Goal: Task Accomplishment & Management: Manage account settings

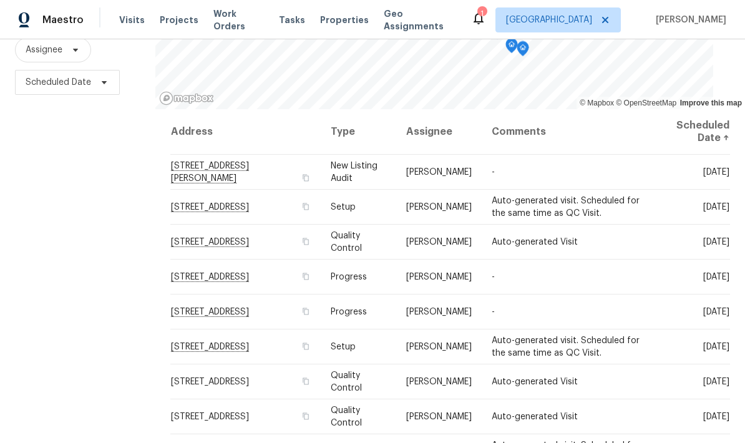
scroll to position [157, 0]
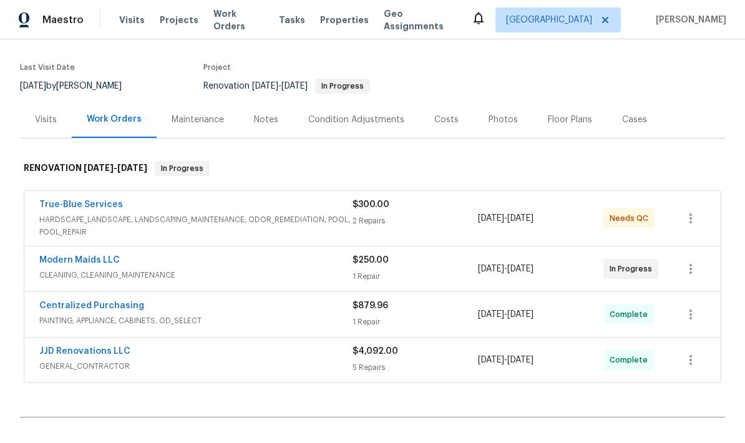
scroll to position [91, 0]
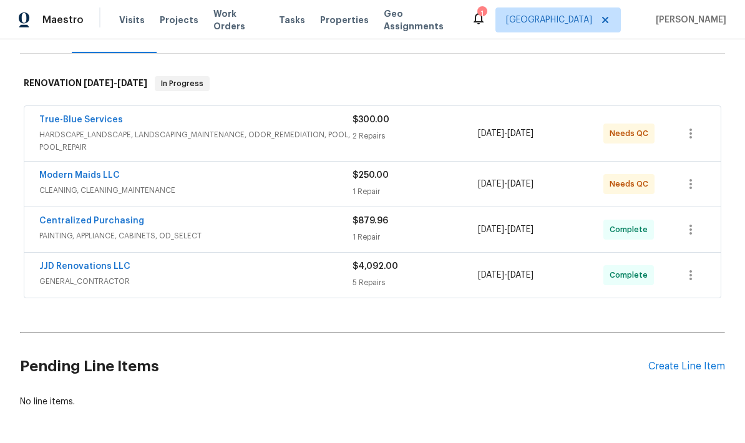
scroll to position [172, 0]
click at [686, 371] on div "Create Line Item" at bounding box center [687, 367] width 77 height 12
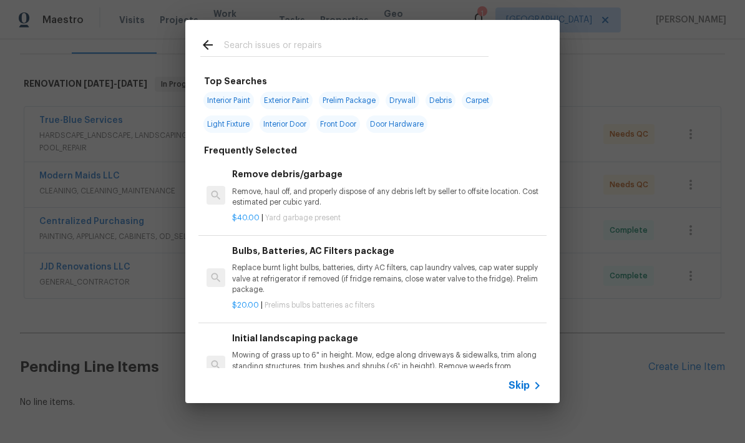
click at [342, 44] on input "text" at bounding box center [356, 46] width 265 height 19
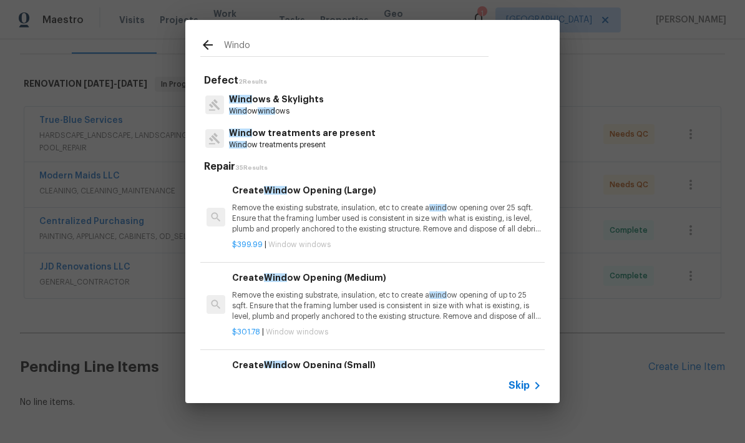
type input "Window"
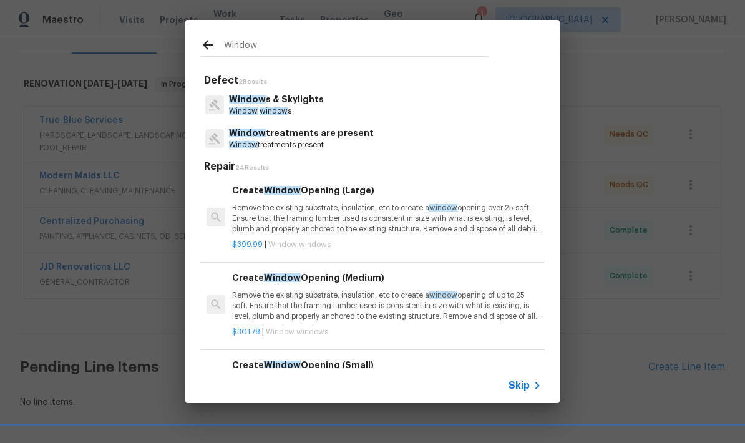
click at [303, 105] on p "Window s & Skylights" at bounding box center [276, 99] width 95 height 13
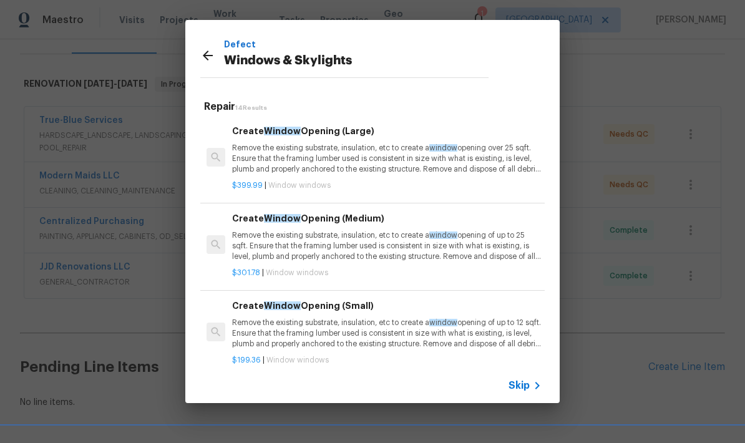
click at [303, 105] on h5 "Repair 14 Results" at bounding box center [374, 107] width 341 height 13
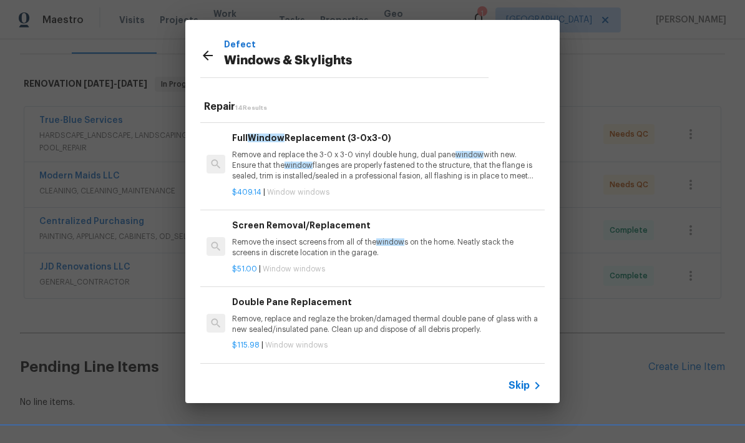
scroll to position [257, 0]
click at [410, 314] on p "Remove, replace and reglaze the broken/damaged thermal double pane of glass wit…" at bounding box center [387, 323] width 310 height 21
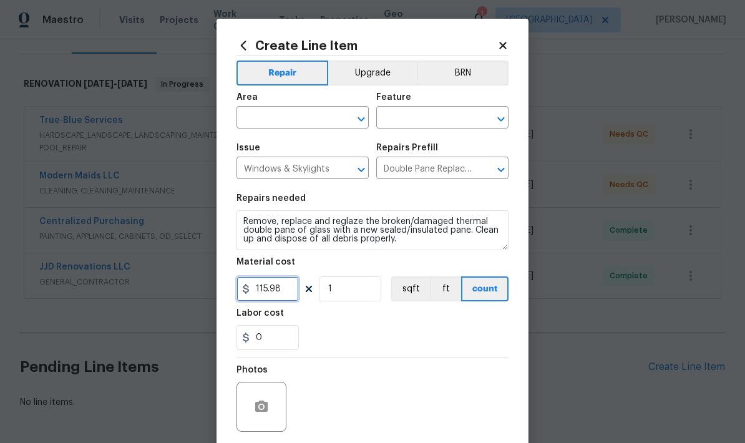
click at [297, 292] on input "115.98" at bounding box center [268, 289] width 62 height 25
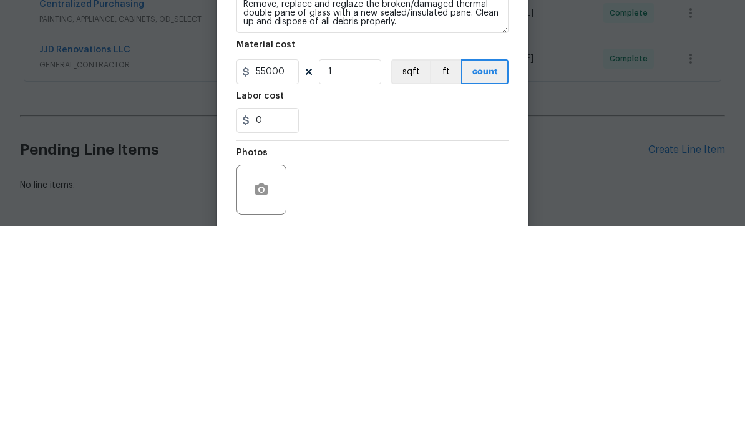
click at [420, 325] on div "0" at bounding box center [373, 337] width 272 height 25
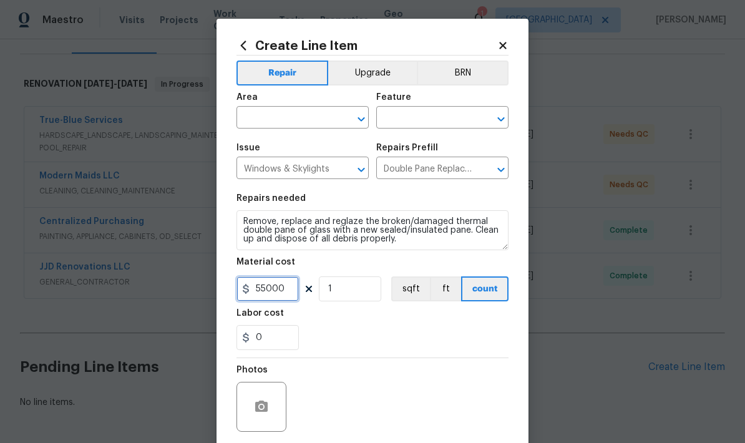
click at [288, 297] on input "55000" at bounding box center [268, 289] width 62 height 25
type input "550"
click at [416, 385] on div "Photos" at bounding box center [373, 398] width 272 height 81
click at [301, 122] on input "text" at bounding box center [285, 118] width 97 height 19
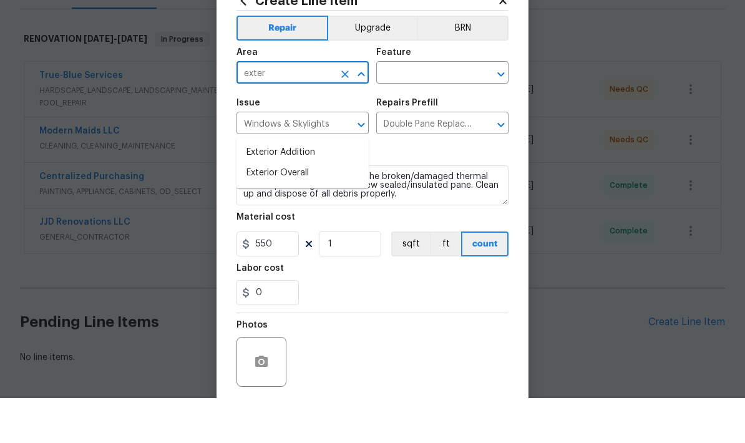
click at [307, 208] on li "Exterior Overall" at bounding box center [303, 218] width 132 height 21
type input "Exterior Overall"
click at [437, 109] on input "text" at bounding box center [424, 118] width 97 height 19
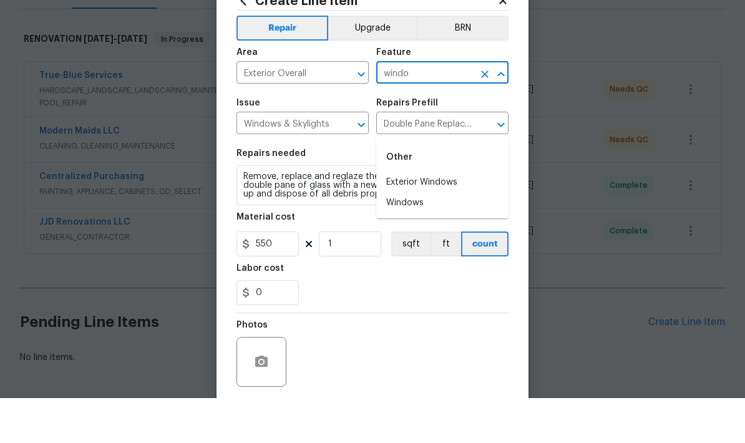
click at [441, 217] on li "Exterior Windows" at bounding box center [442, 227] width 132 height 21
type input "Exterior Windows"
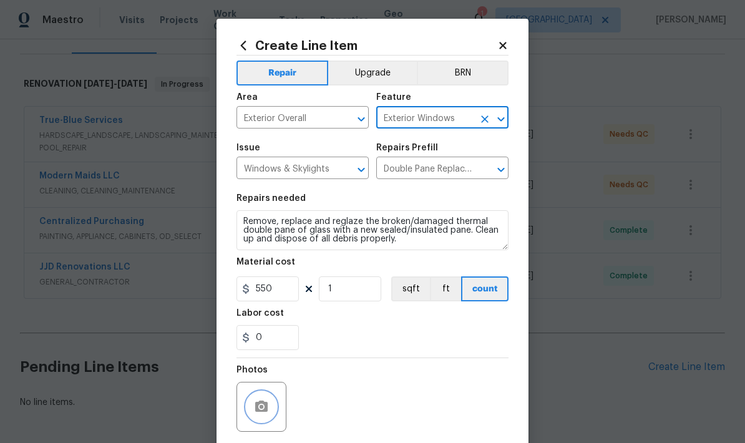
click at [272, 408] on button "button" at bounding box center [262, 407] width 30 height 30
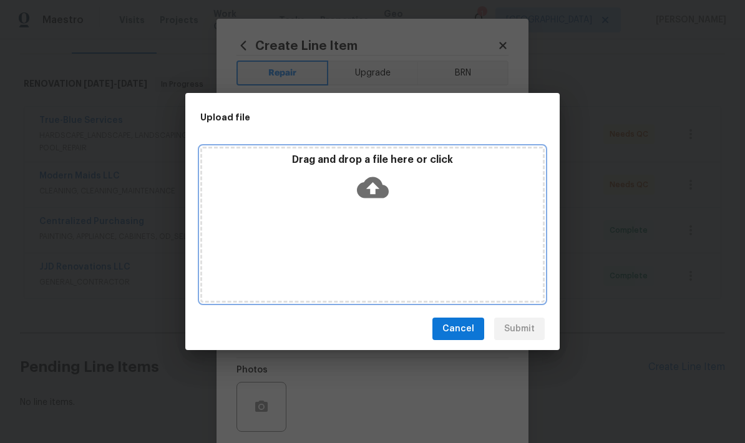
click at [381, 186] on icon at bounding box center [373, 187] width 32 height 21
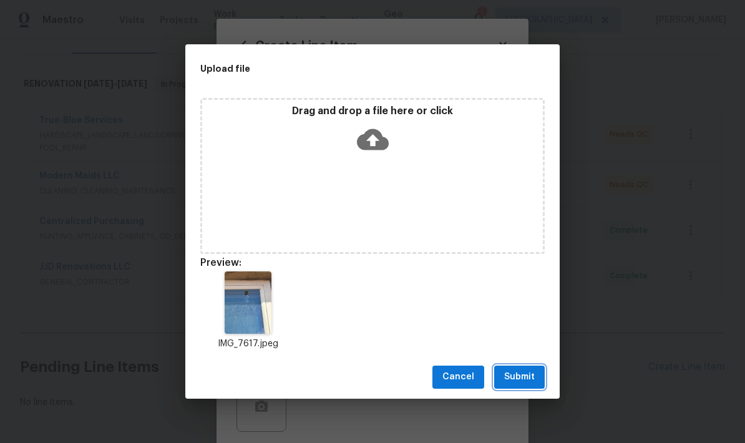
click at [529, 375] on span "Submit" at bounding box center [519, 378] width 31 height 16
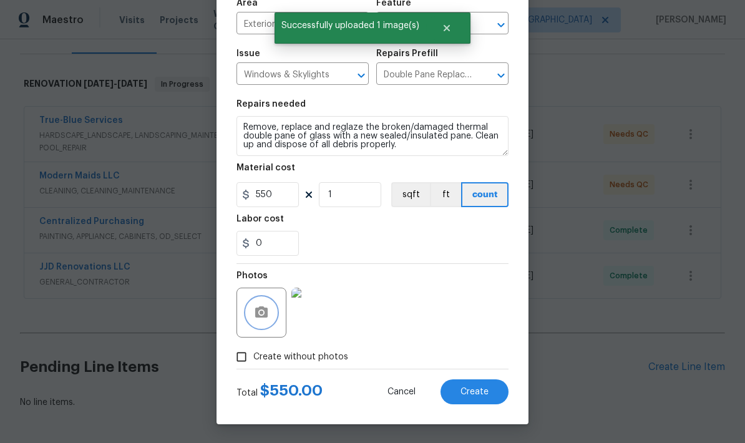
scroll to position [97, 0]
click at [482, 390] on span "Create" at bounding box center [475, 392] width 28 height 9
type input "0"
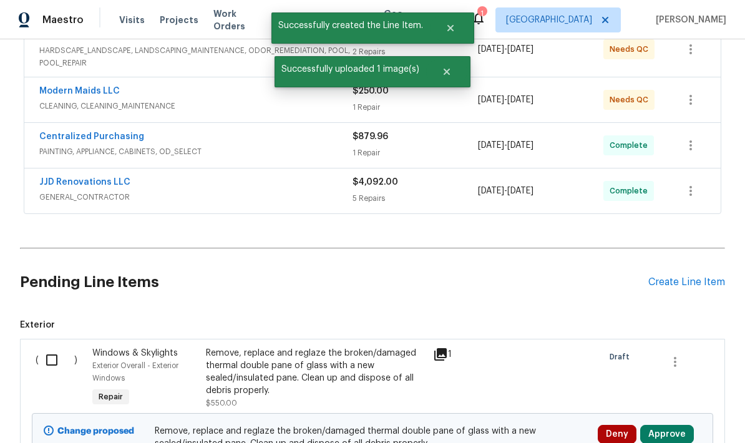
scroll to position [300, 0]
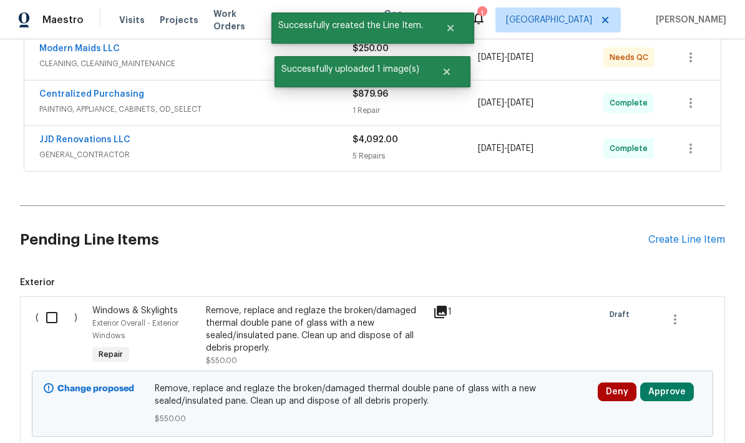
click at [669, 383] on button "Approve" at bounding box center [668, 392] width 54 height 19
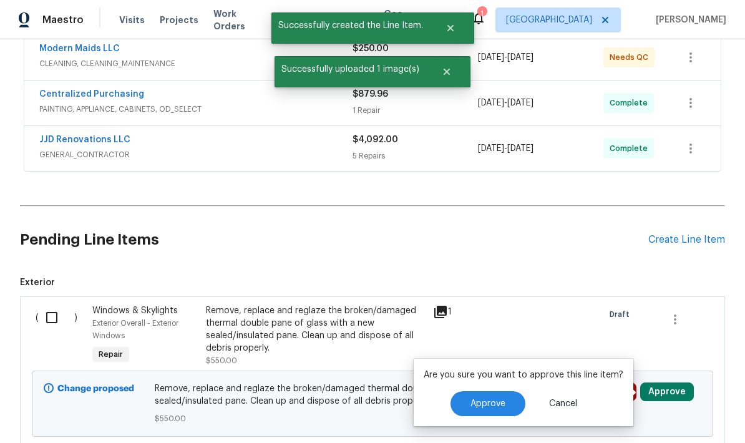
click at [491, 400] on span "Approve" at bounding box center [488, 404] width 35 height 9
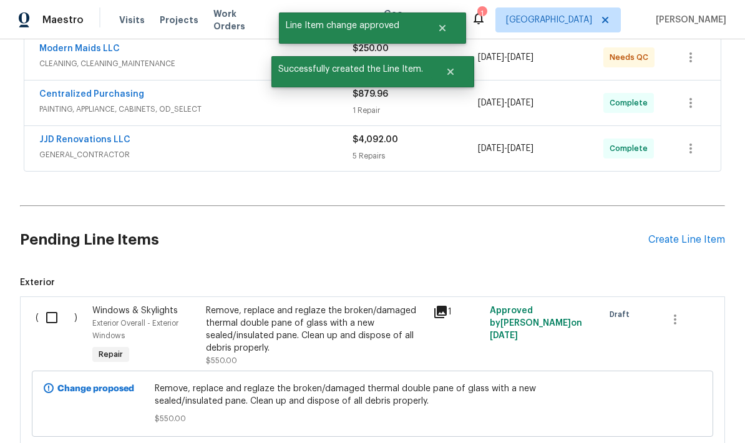
click at [47, 305] on input "checkbox" at bounding box center [57, 318] width 36 height 26
checkbox input "true"
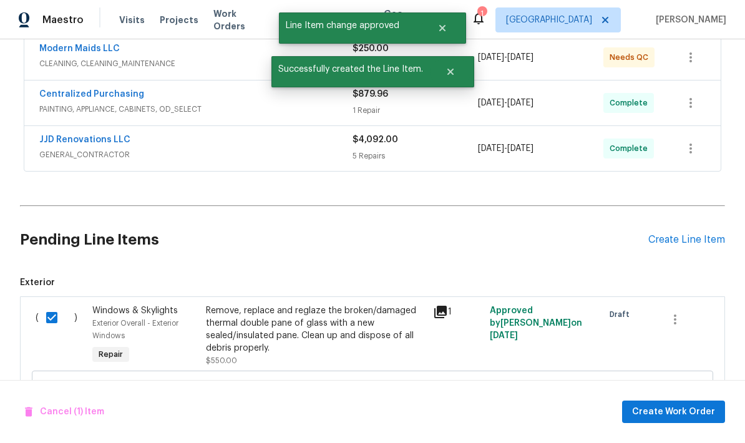
click at [676, 409] on span "Create Work Order" at bounding box center [673, 413] width 83 height 16
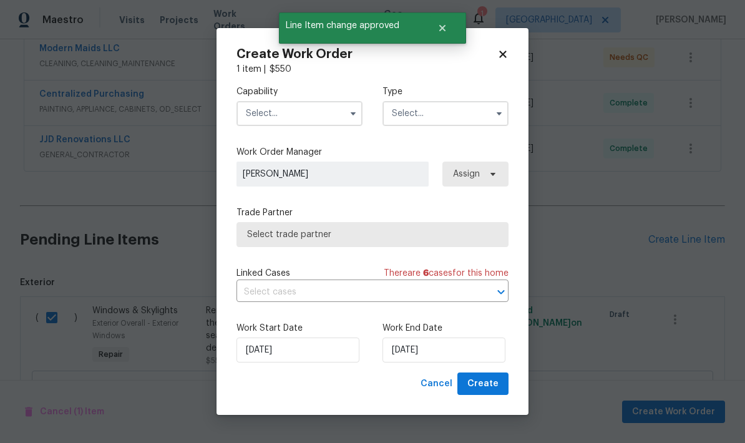
click at [300, 115] on input "text" at bounding box center [300, 113] width 126 height 25
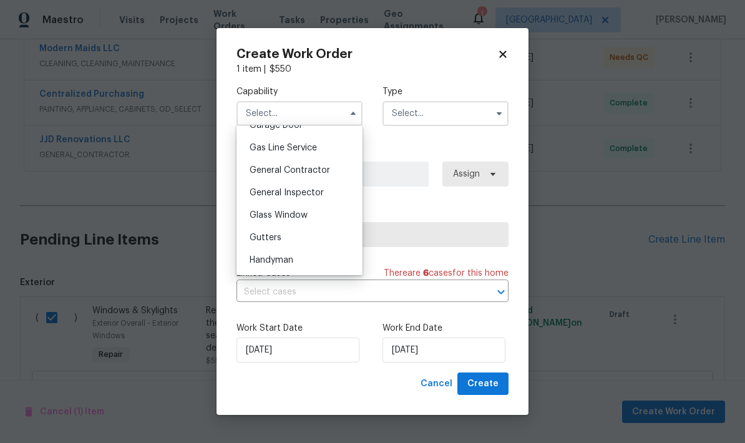
scroll to position [568, 0]
click at [315, 171] on span "General Contractor" at bounding box center [290, 168] width 81 height 9
type input "General Contractor"
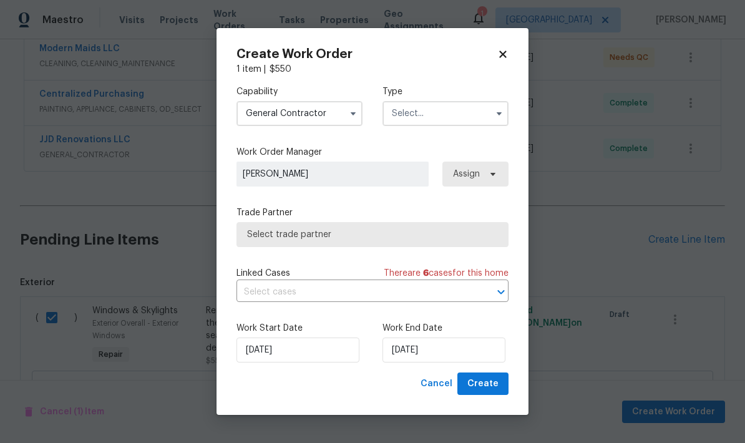
click at [451, 119] on input "text" at bounding box center [446, 113] width 126 height 25
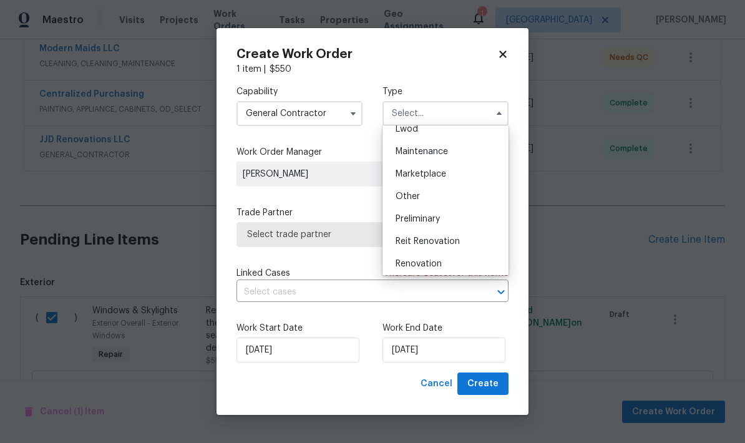
scroll to position [191, 0]
click at [441, 268] on div "Renovation" at bounding box center [446, 263] width 120 height 22
type input "Renovation"
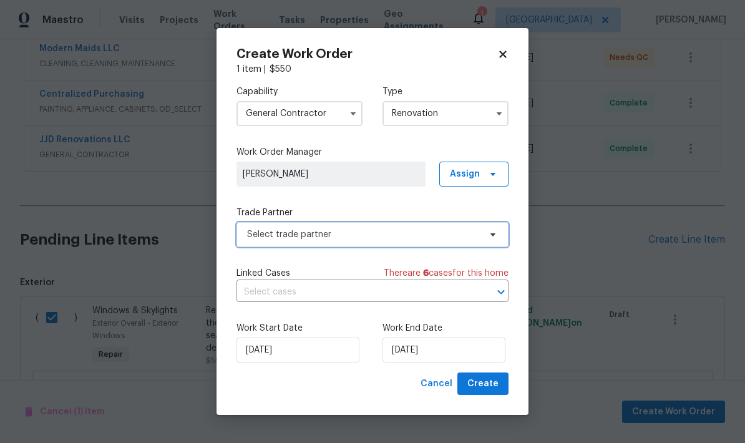
click at [431, 235] on span "Select trade partner" at bounding box center [363, 234] width 233 height 12
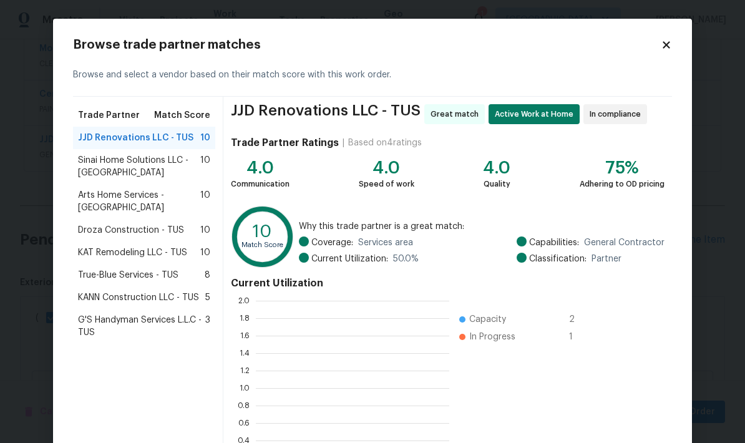
scroll to position [175, 194]
click at [174, 224] on span "Droza Construction - TUS" at bounding box center [131, 230] width 106 height 12
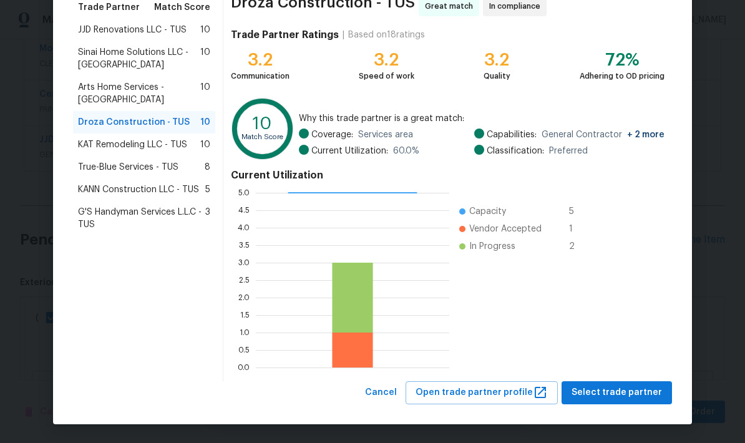
scroll to position [107, 0]
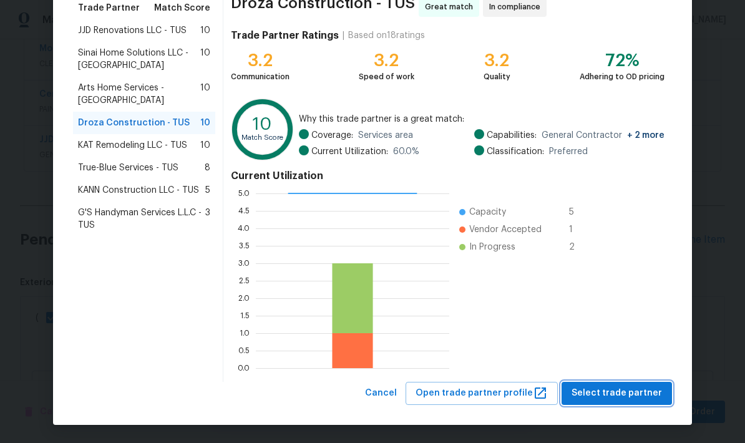
click at [631, 399] on span "Select trade partner" at bounding box center [617, 394] width 91 height 16
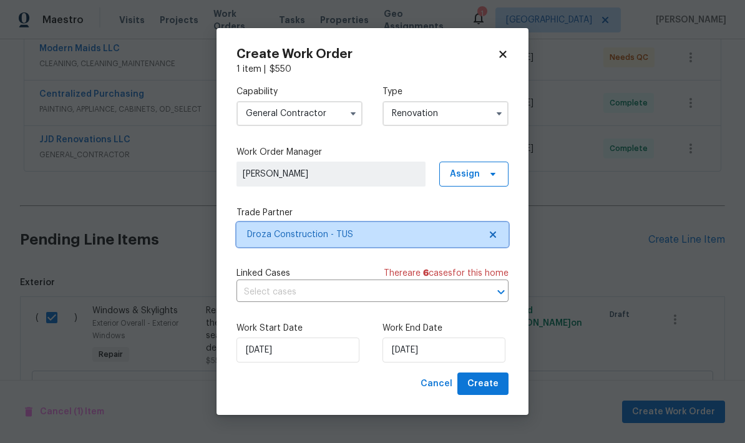
scroll to position [0, 0]
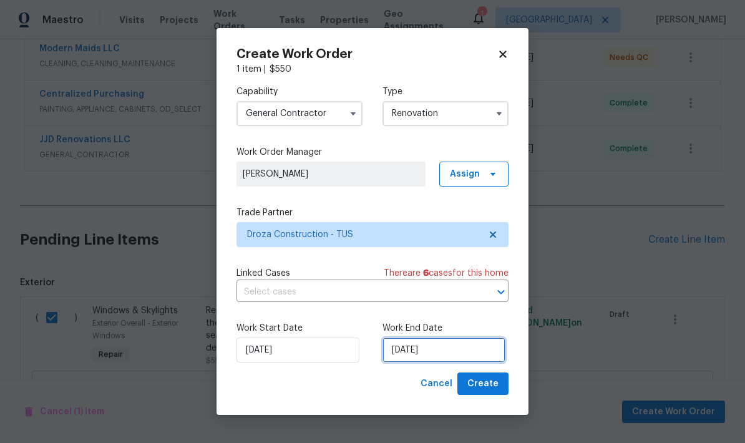
click at [463, 350] on input "9/4/2025" at bounding box center [444, 350] width 123 height 25
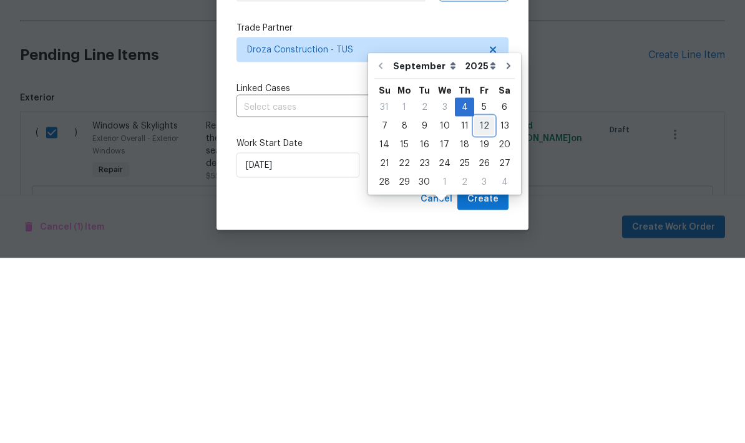
click at [485, 302] on div "12" at bounding box center [484, 310] width 20 height 17
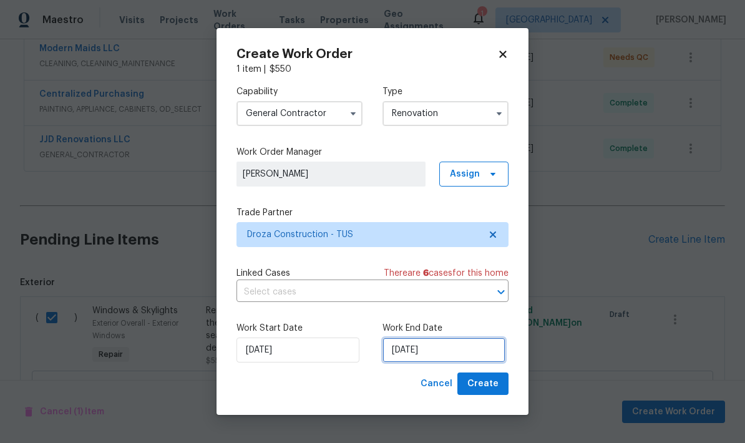
click at [468, 355] on input "9/12/2025" at bounding box center [444, 350] width 123 height 25
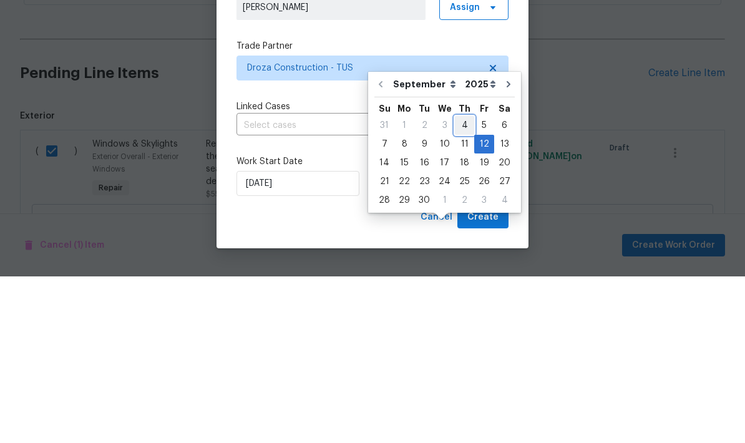
click at [466, 283] on div "4" at bounding box center [464, 291] width 19 height 17
type input "9/4/2025"
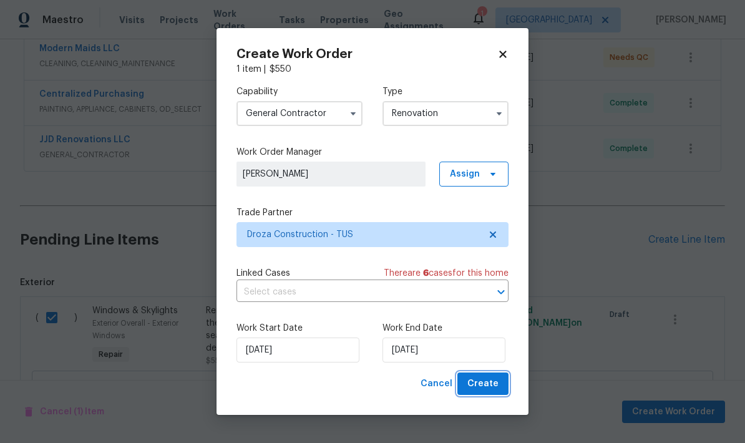
click at [486, 383] on span "Create" at bounding box center [483, 384] width 31 height 16
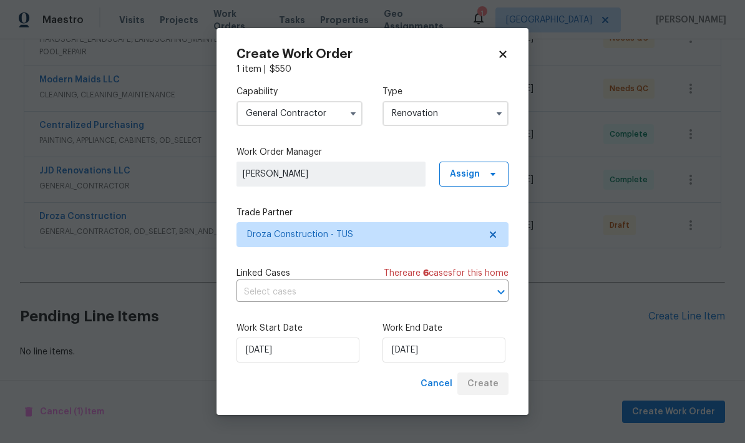
scroll to position [218, 0]
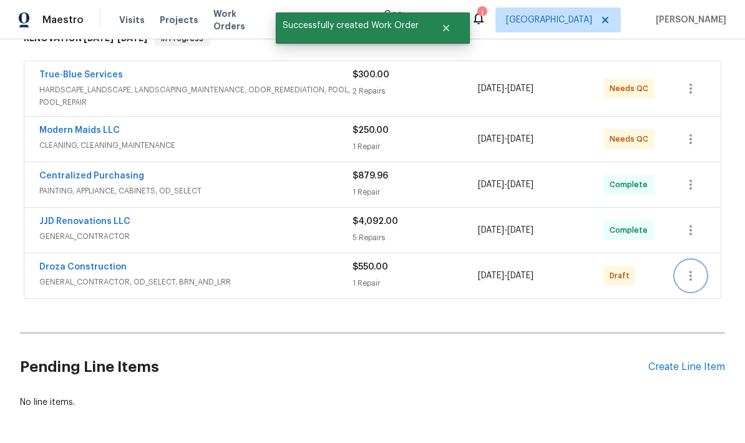
click at [699, 261] on button "button" at bounding box center [691, 276] width 30 height 30
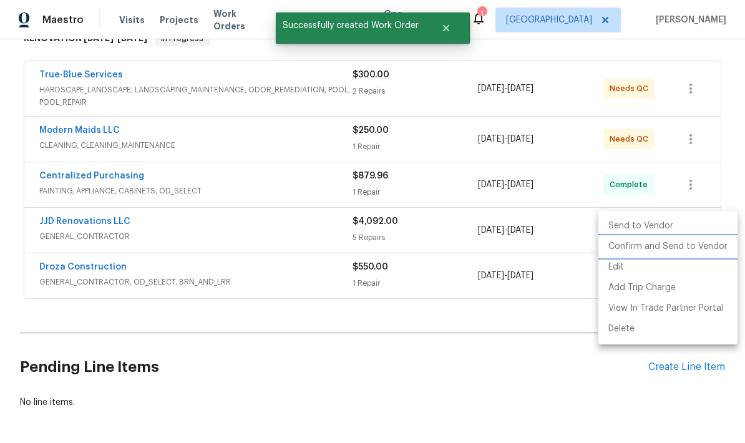
click at [689, 249] on li "Confirm and Send to Vendor" at bounding box center [668, 247] width 139 height 21
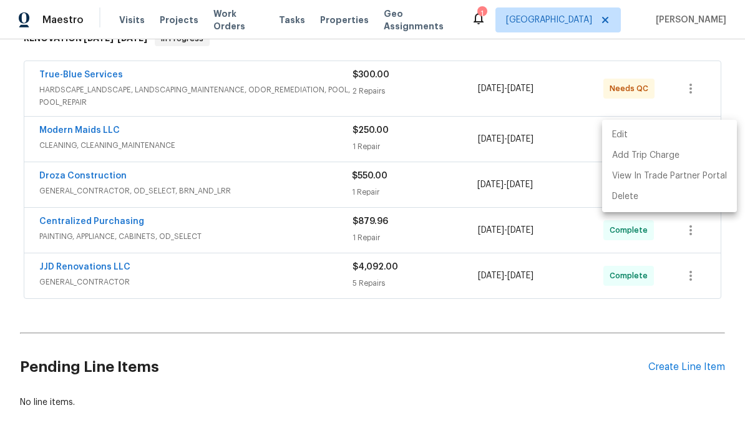
click at [577, 329] on div at bounding box center [372, 221] width 745 height 443
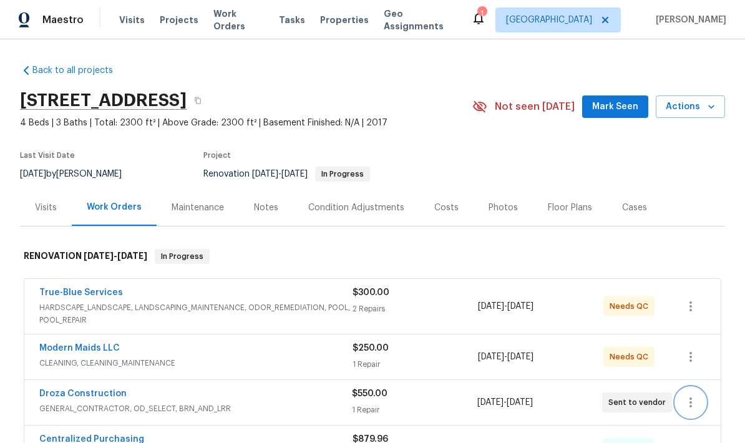
scroll to position [0, 0]
click at [265, 202] on div "Notes" at bounding box center [266, 208] width 24 height 12
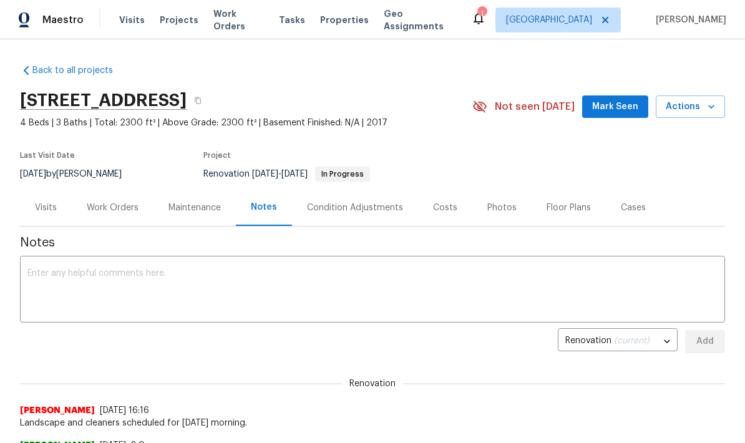
click at [338, 278] on textarea at bounding box center [372, 291] width 690 height 44
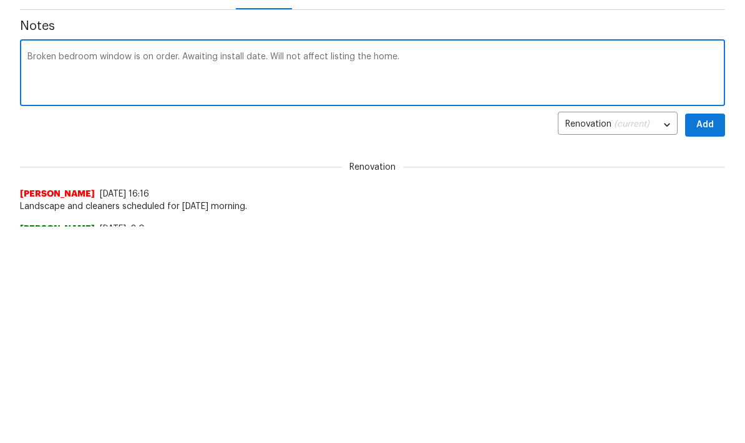
type textarea "Broken bedroom window is on order. Awaiting install date. Will not affect listi…"
click at [710, 334] on span "Add" at bounding box center [705, 342] width 20 height 16
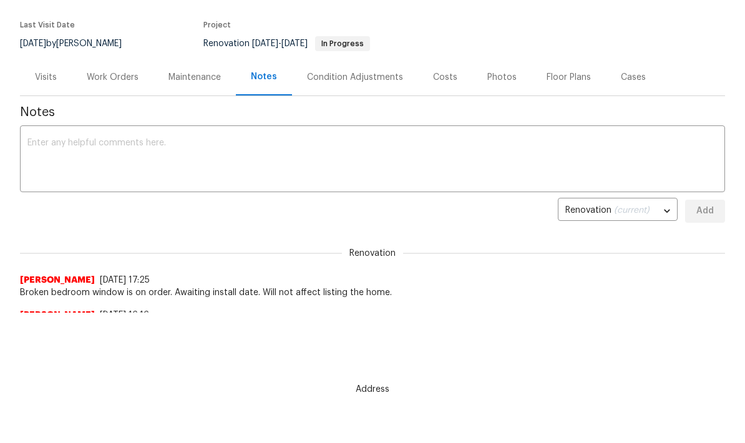
click at [118, 76] on div "Work Orders" at bounding box center [113, 77] width 52 height 12
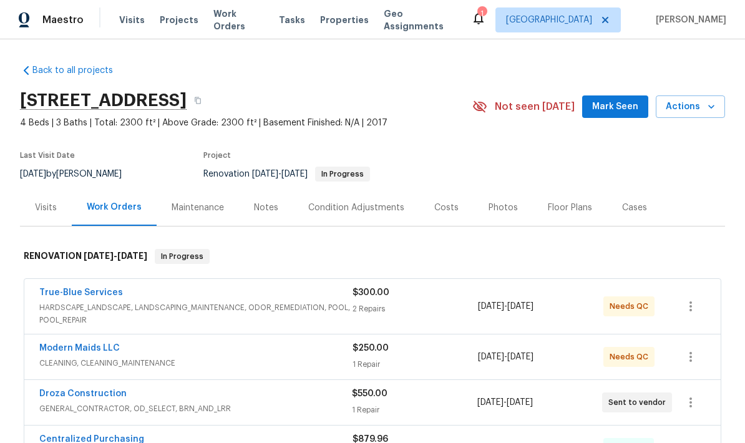
scroll to position [50, 0]
click at [701, 99] on span "Actions" at bounding box center [690, 107] width 49 height 16
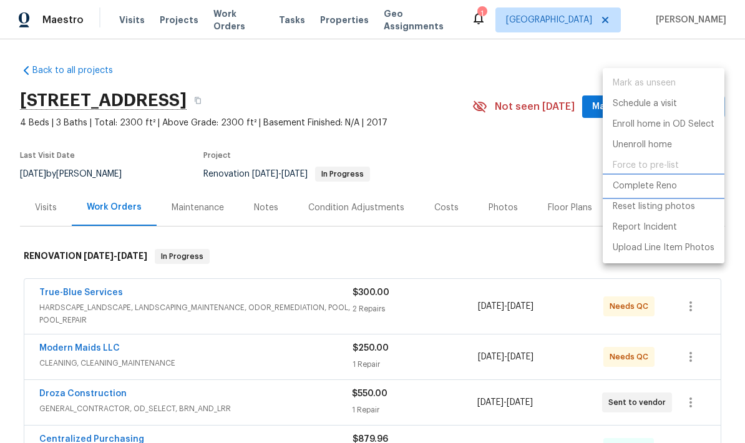
click at [670, 187] on p "Complete Reno" at bounding box center [645, 186] width 64 height 13
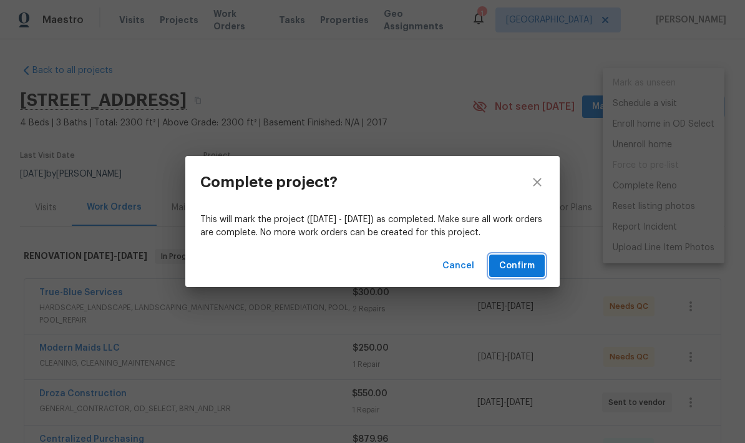
click at [520, 260] on span "Confirm" at bounding box center [517, 266] width 36 height 16
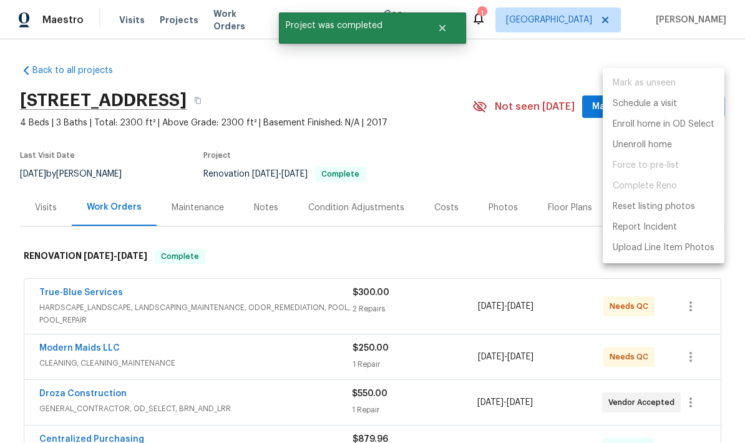
click at [504, 98] on div at bounding box center [372, 221] width 745 height 443
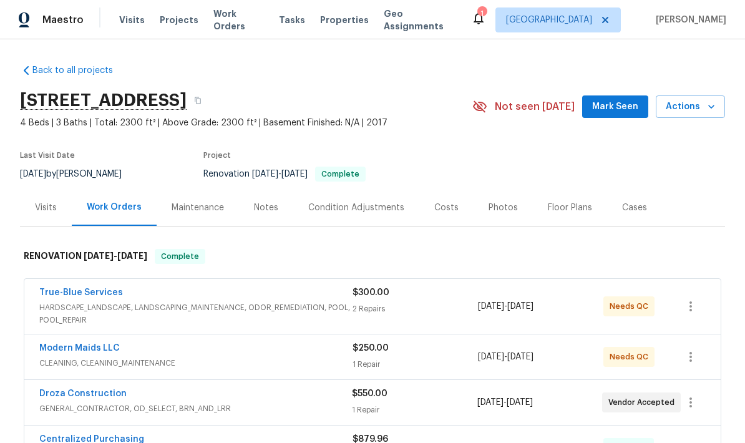
click at [307, 302] on span "HARDSCAPE_LANDSCAPE, LANDSCAPING_MAINTENANCE, ODOR_REMEDIATION, POOL, POOL_REPA…" at bounding box center [195, 314] width 313 height 25
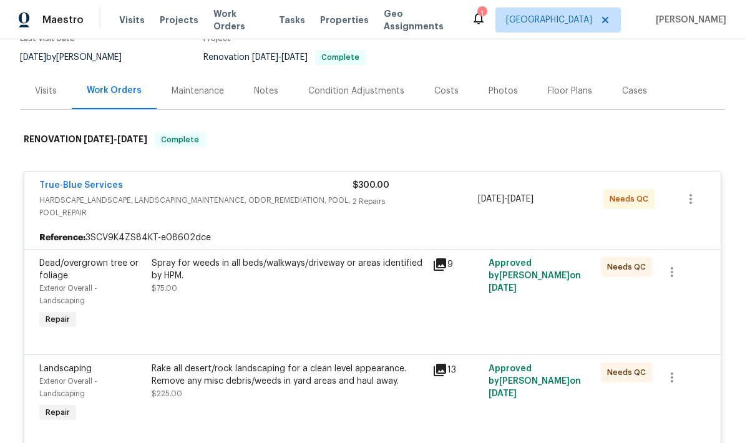
scroll to position [117, 0]
click at [440, 258] on icon at bounding box center [440, 264] width 12 height 12
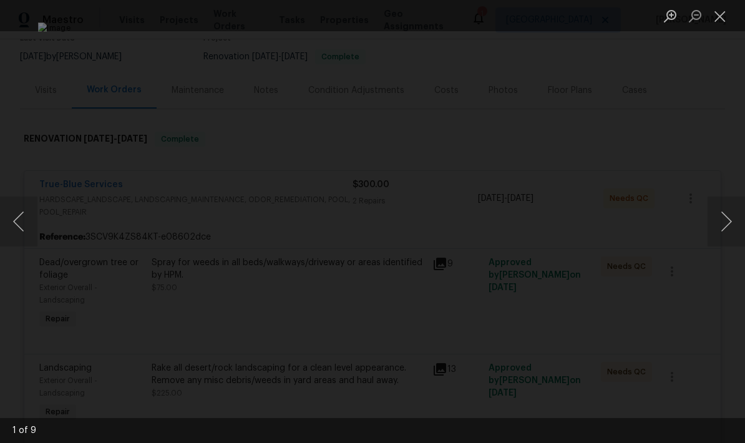
click at [721, 228] on button "Next image" at bounding box center [726, 222] width 37 height 50
click at [727, 239] on button "Next image" at bounding box center [726, 222] width 37 height 50
click at [717, 222] on button "Next image" at bounding box center [726, 222] width 37 height 50
click at [731, 226] on button "Next image" at bounding box center [726, 222] width 37 height 50
click at [727, 225] on button "Next image" at bounding box center [726, 222] width 37 height 50
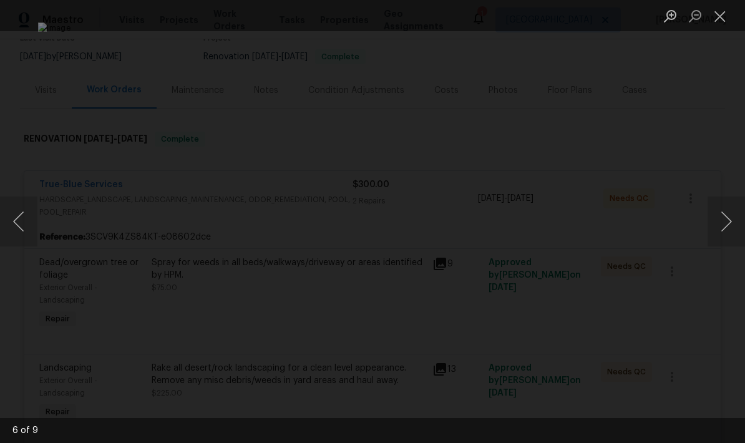
click at [729, 17] on button "Close lightbox" at bounding box center [720, 16] width 25 height 22
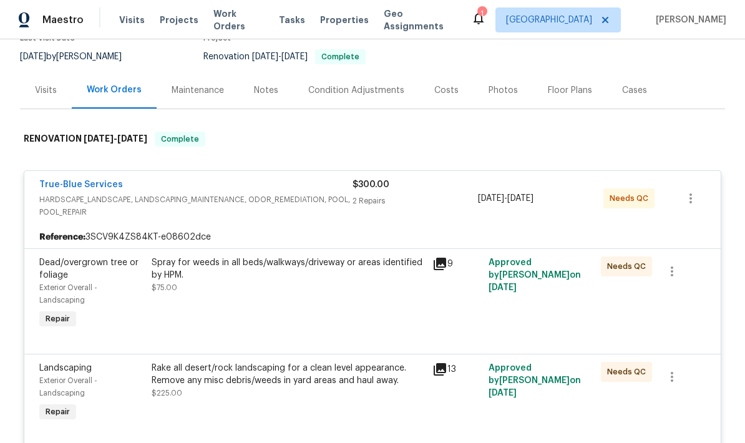
click at [390, 253] on div "Spray for weeds in all beds/walkways/driveway or areas identified by HPM. $75.00" at bounding box center [288, 294] width 281 height 82
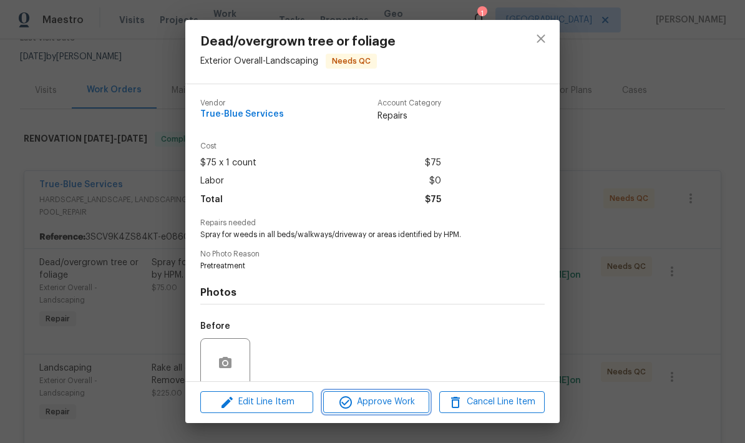
click at [384, 403] on span "Approve Work" at bounding box center [376, 403] width 98 height 16
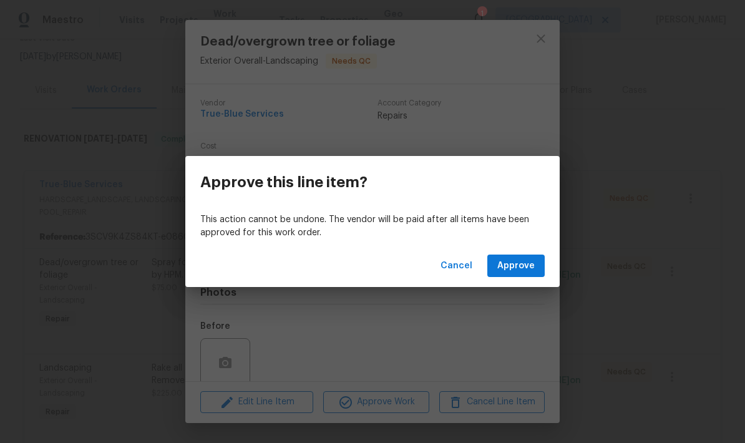
click at [532, 268] on span "Approve" at bounding box center [516, 266] width 37 height 16
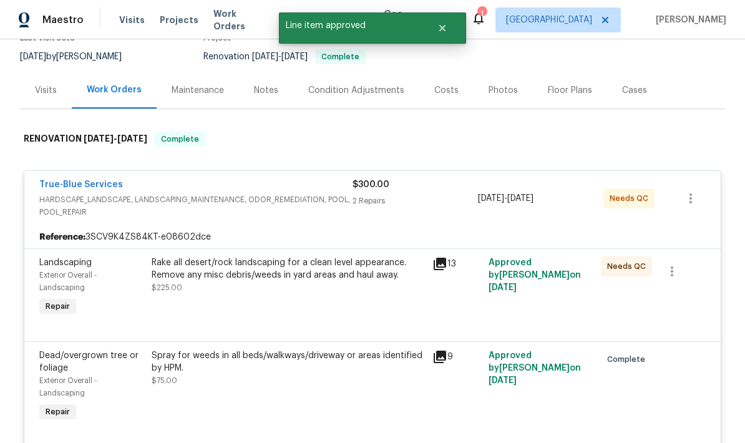
click at [385, 350] on div "Spray for weeds in all beds/walkways/driveway or areas identified by HPM. $75.00" at bounding box center [288, 368] width 273 height 37
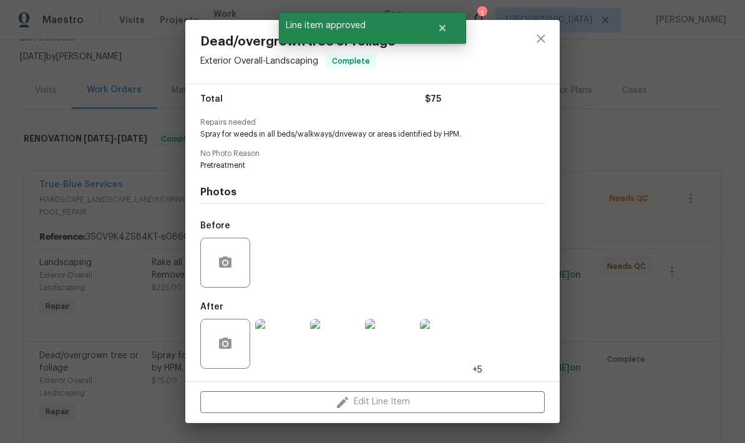
scroll to position [104, 0]
click at [555, 43] on button "close" at bounding box center [541, 39] width 30 height 30
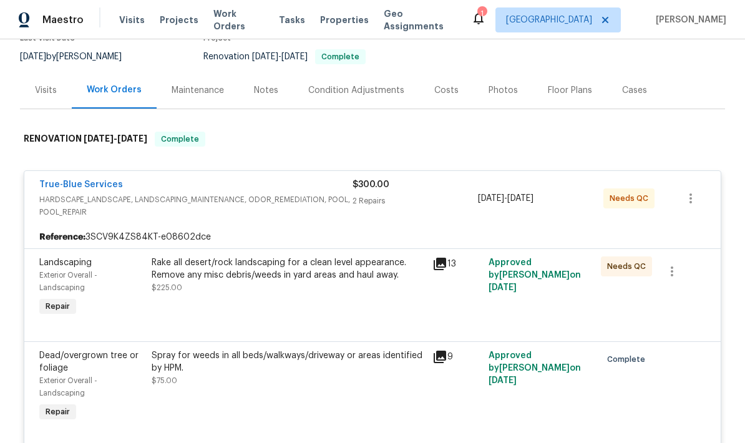
click at [373, 350] on div "Spray for weeds in all beds/walkways/driveway or areas identified by HPM." at bounding box center [288, 362] width 273 height 25
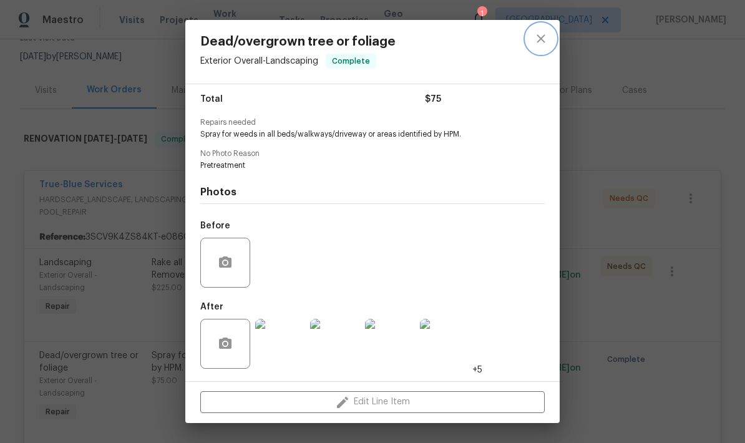
click at [548, 42] on icon "close" at bounding box center [541, 38] width 15 height 15
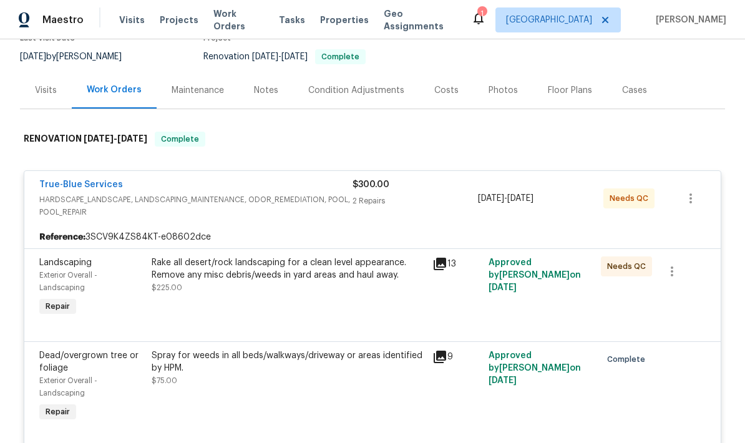
click at [340, 257] on div "Rake all desert/rock landscaping for a clean level appearance. Remove any misc …" at bounding box center [288, 269] width 273 height 25
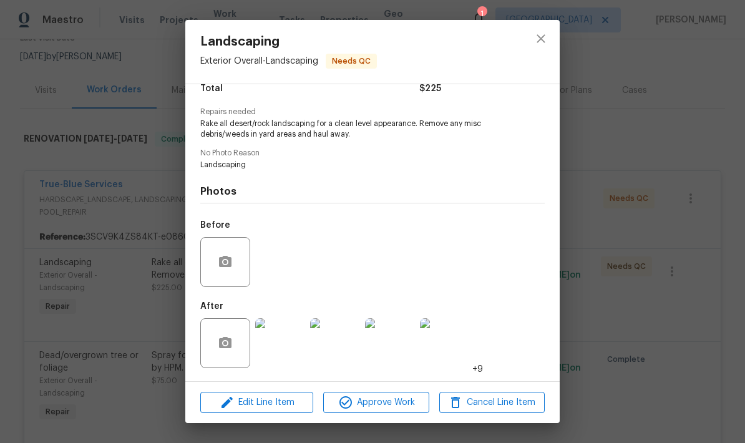
scroll to position [114, 0]
click at [379, 410] on button "Approve Work" at bounding box center [376, 403] width 106 height 22
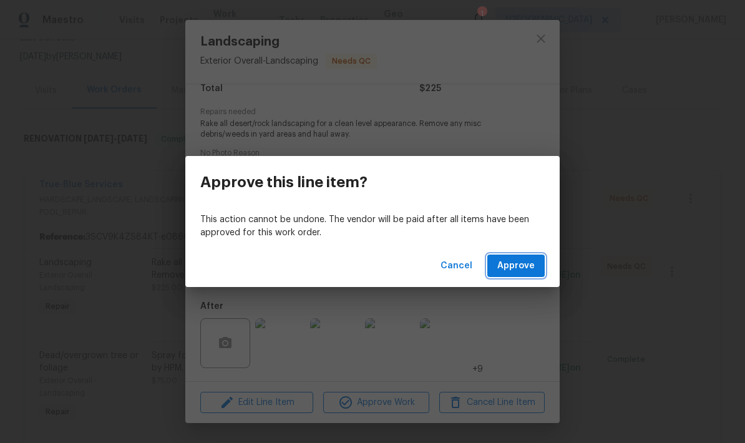
click at [529, 267] on span "Approve" at bounding box center [516, 266] width 37 height 16
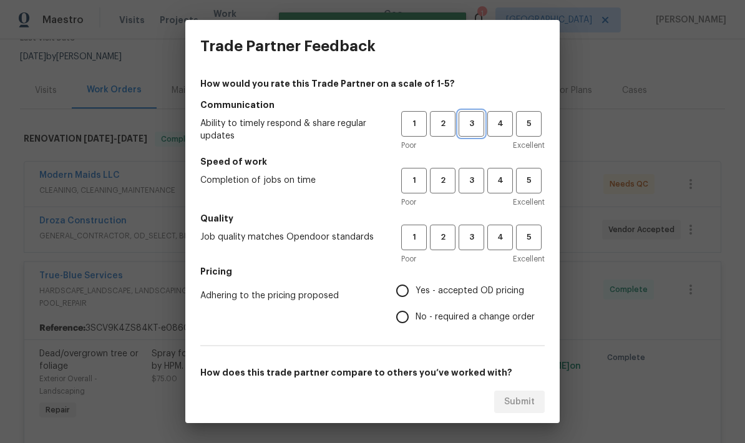
click at [476, 119] on span "3" at bounding box center [471, 124] width 23 height 14
click at [472, 178] on span "3" at bounding box center [471, 181] width 23 height 14
click at [480, 235] on span "3" at bounding box center [471, 237] width 23 height 14
click at [494, 294] on span "Yes - accepted OD pricing" at bounding box center [470, 291] width 109 height 13
click at [416, 294] on input "Yes - accepted OD pricing" at bounding box center [403, 291] width 26 height 26
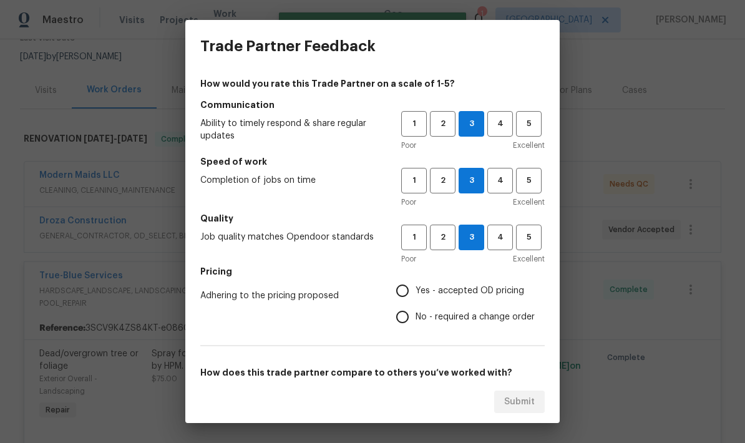
radio input "true"
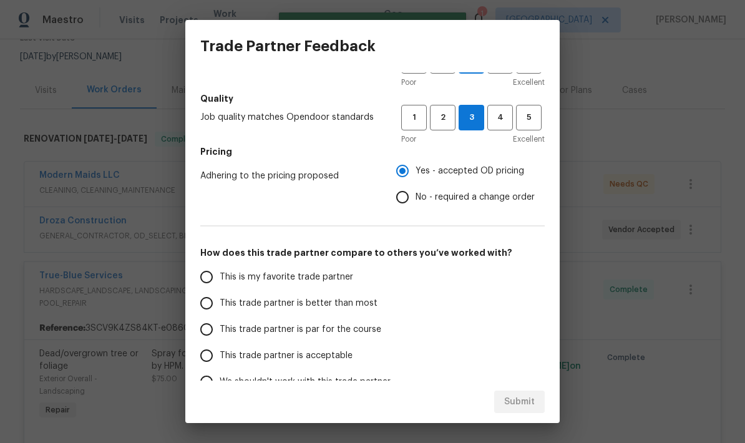
scroll to position [121, 0]
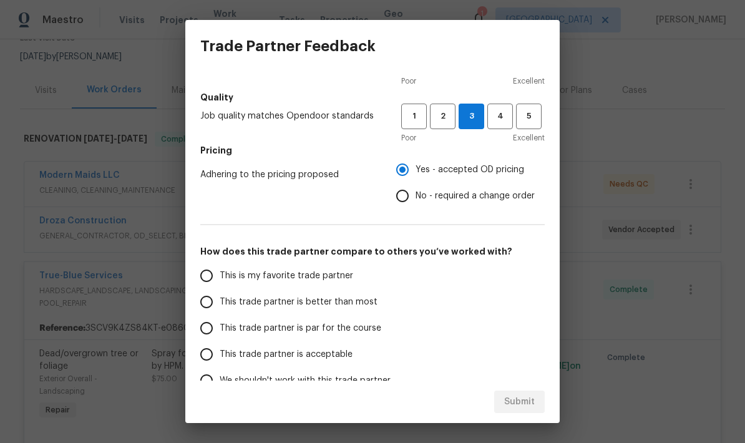
click at [355, 334] on span "This trade partner is par for the course" at bounding box center [301, 328] width 162 height 13
click at [220, 334] on input "This trade partner is par for the course" at bounding box center [207, 328] width 26 height 26
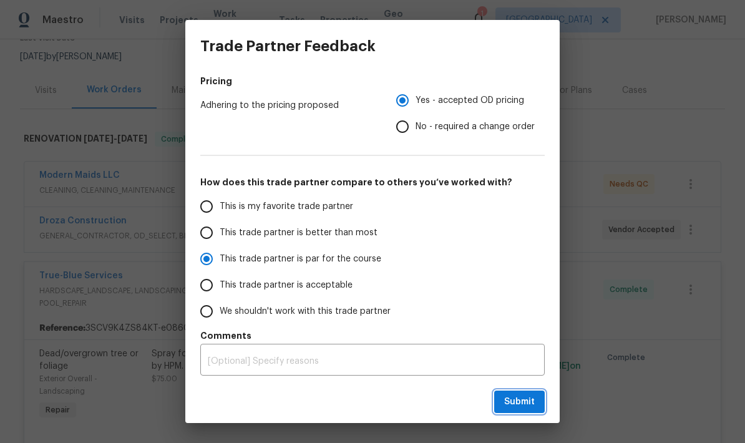
click at [524, 405] on span "Submit" at bounding box center [519, 403] width 31 height 16
radio input "true"
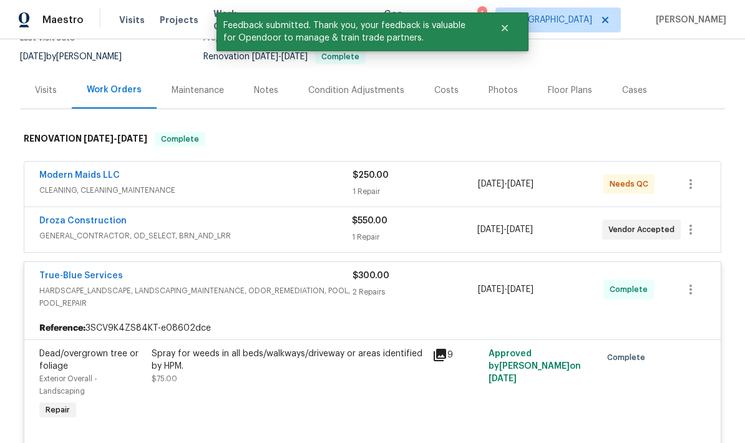
click at [297, 270] on div "True-Blue Services" at bounding box center [195, 277] width 313 height 15
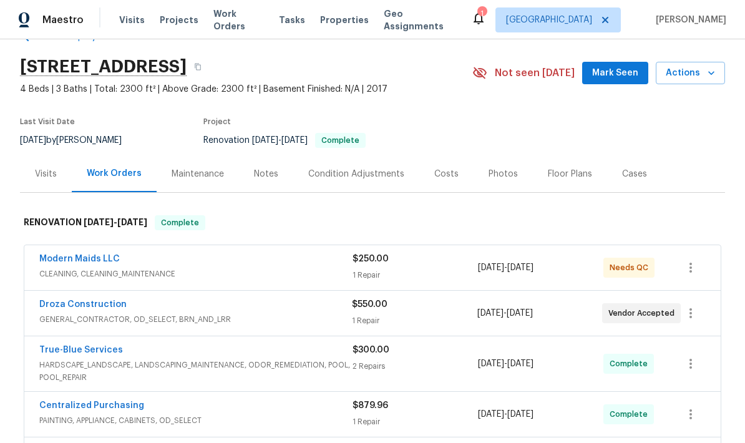
scroll to position [19, 0]
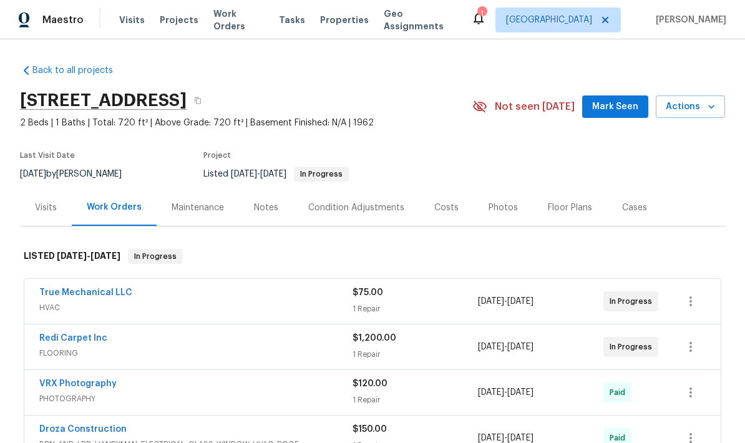
click at [188, 298] on div "True Mechanical LLC" at bounding box center [195, 294] width 313 height 15
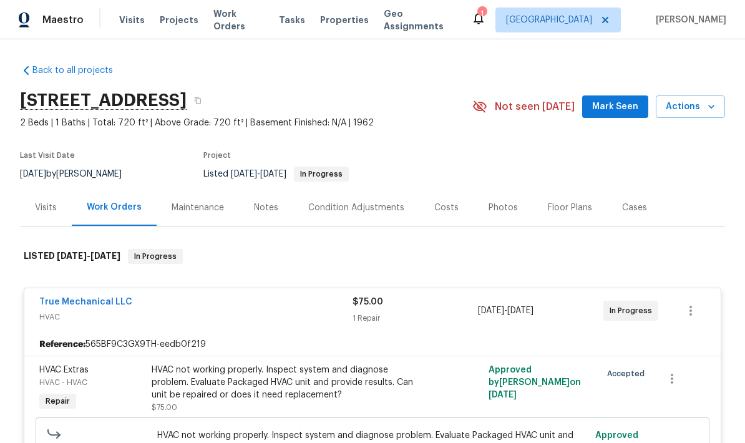
click at [208, 317] on span "HVAC" at bounding box center [195, 317] width 313 height 12
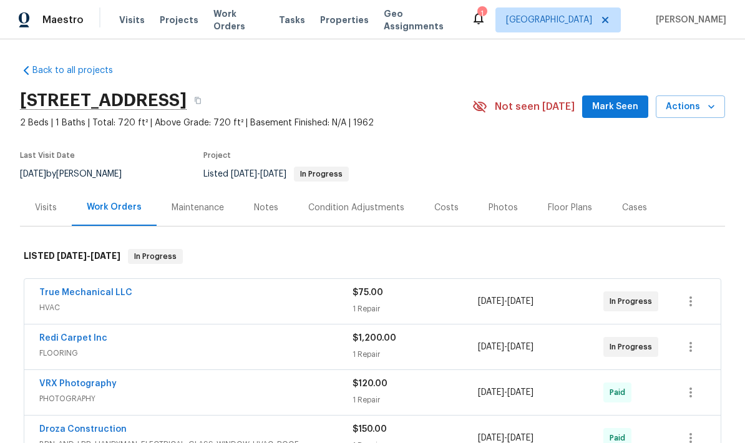
click at [106, 305] on span "HVAC" at bounding box center [195, 308] width 313 height 12
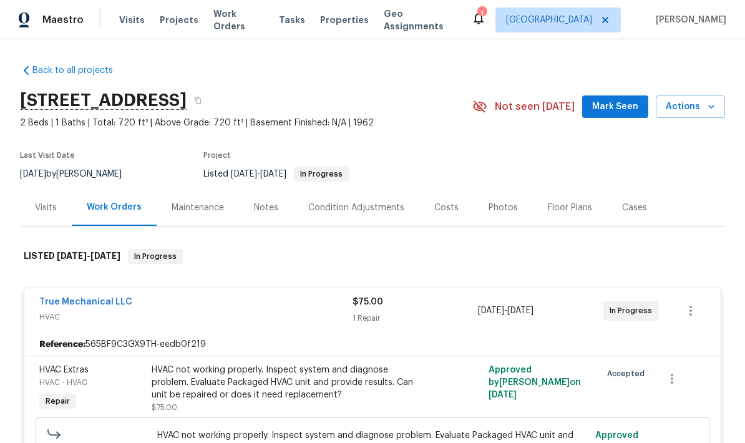
click at [109, 300] on link "True Mechanical LLC" at bounding box center [85, 302] width 93 height 9
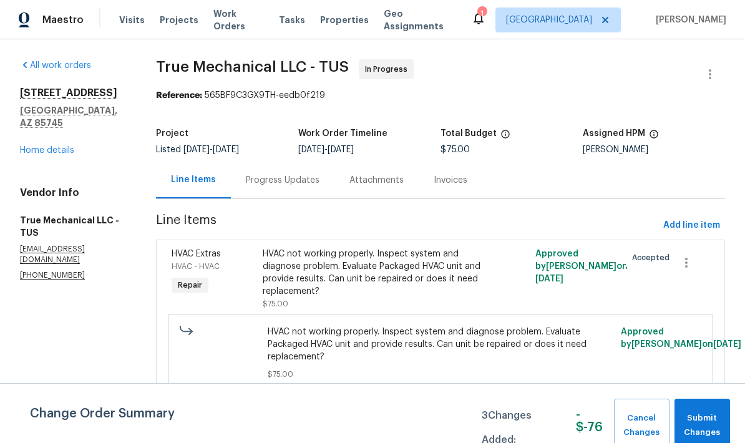
click at [405, 280] on div "HVAC not working properly. Inspect system and diagnose problem. Evaluate Packag…" at bounding box center [373, 273] width 220 height 50
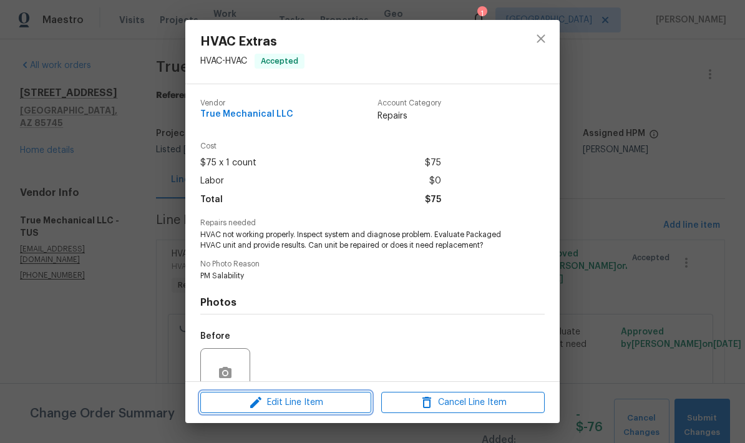
click at [317, 406] on span "Edit Line Item" at bounding box center [286, 403] width 164 height 16
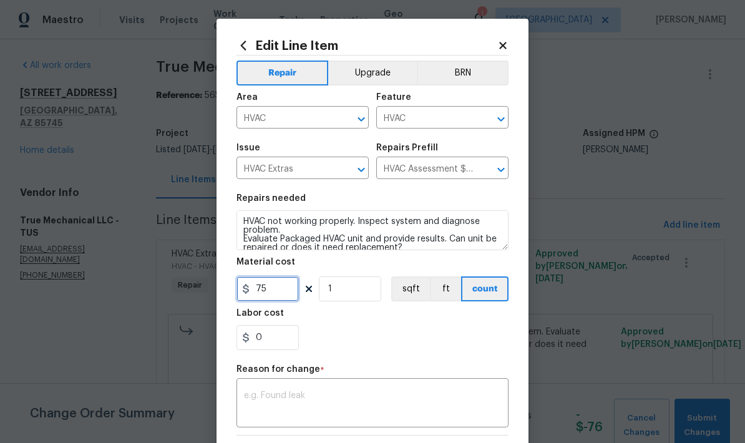
click at [283, 297] on input "75" at bounding box center [268, 289] width 62 height 25
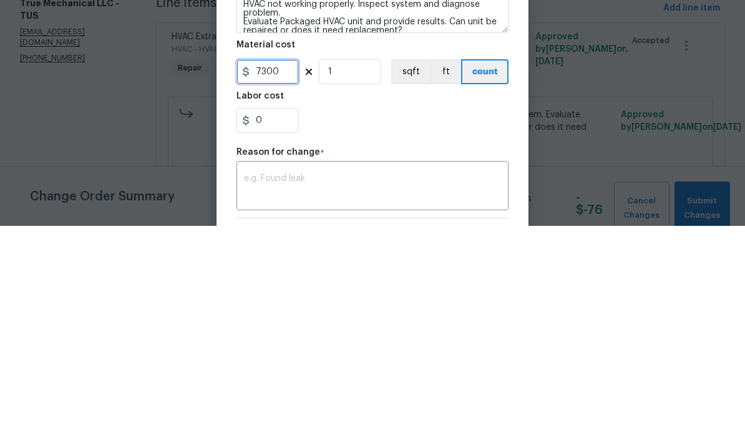
type input "7300"
click at [420, 325] on div "0" at bounding box center [373, 337] width 272 height 25
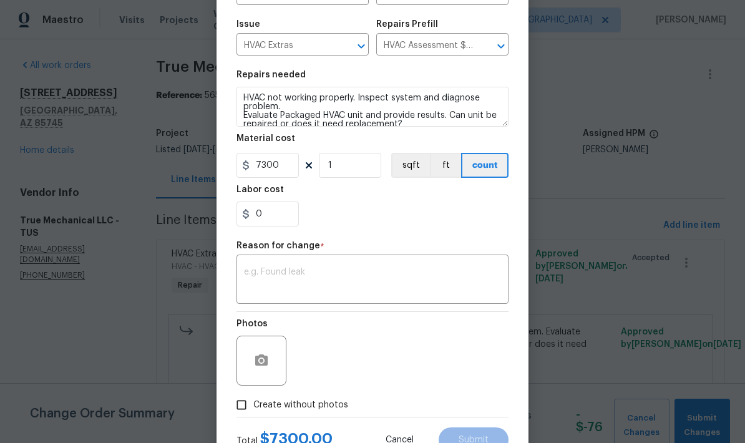
scroll to position [127, 0]
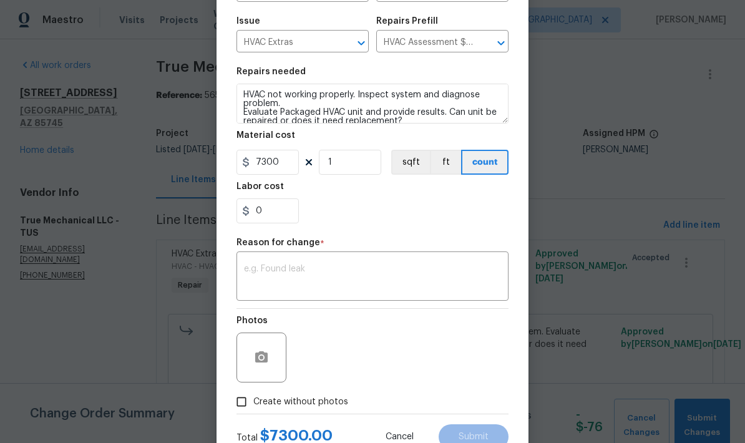
click at [404, 273] on textarea at bounding box center [372, 278] width 257 height 26
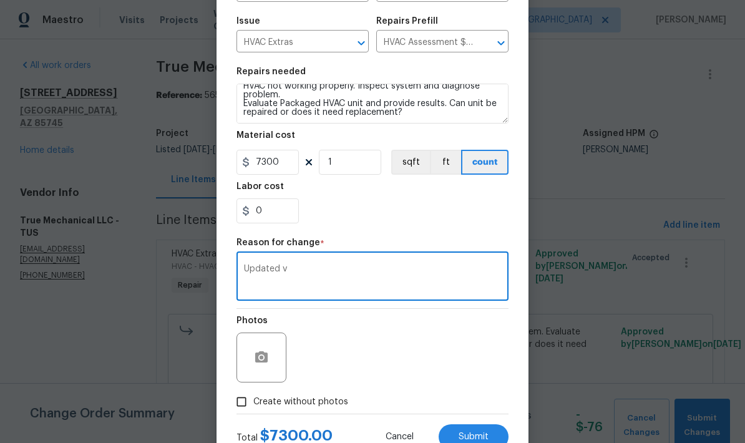
scroll to position [9, 0]
click at [333, 277] on textarea "Updated v" at bounding box center [372, 278] width 257 height 26
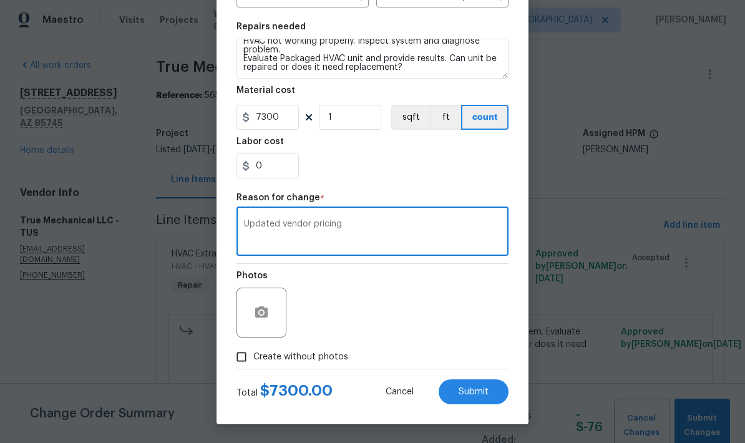
scroll to position [174, 0]
type textarea "Updated vendor pricing"
click at [474, 391] on span "Submit" at bounding box center [474, 392] width 30 height 9
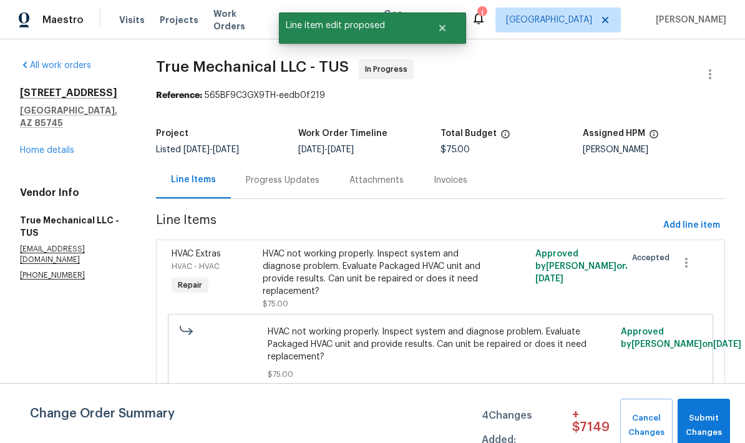
scroll to position [0, 0]
click at [705, 418] on span "Submit Changes" at bounding box center [704, 425] width 40 height 29
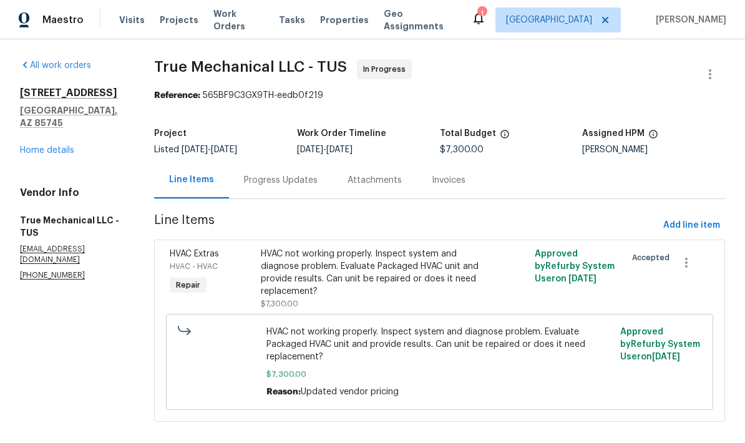
click at [45, 146] on link "Home details" at bounding box center [47, 150] width 54 height 9
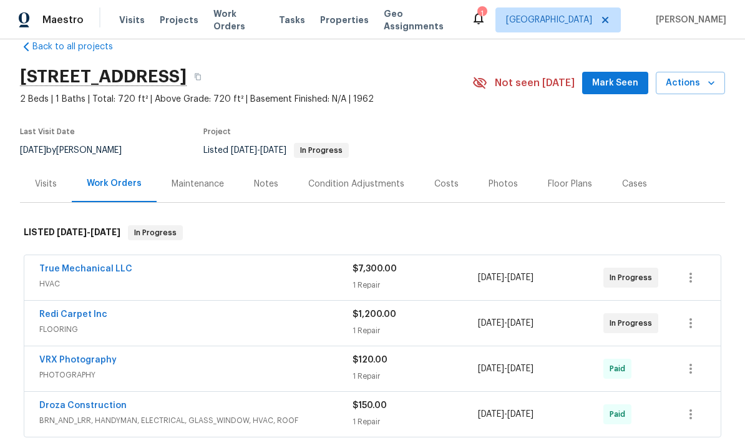
scroll to position [47, 0]
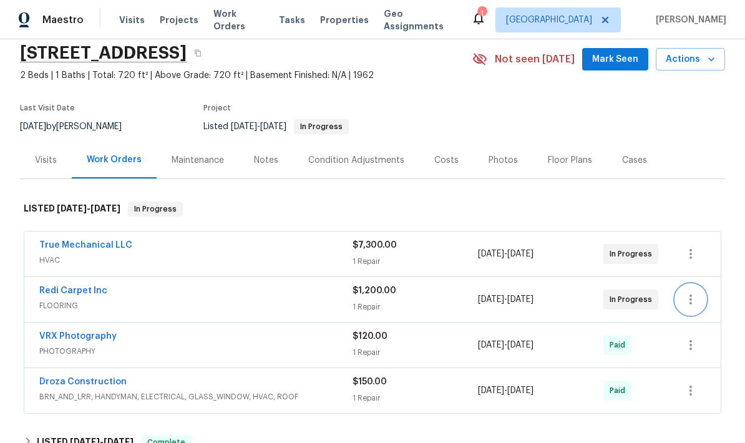
click at [690, 295] on icon "button" at bounding box center [691, 299] width 15 height 15
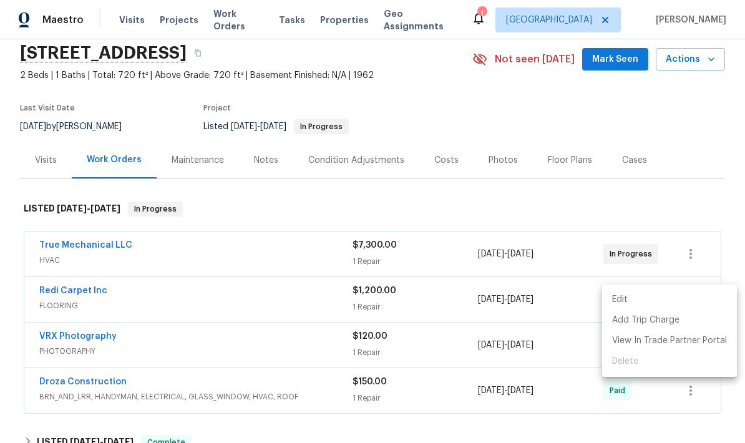
click at [713, 169] on div at bounding box center [372, 221] width 745 height 443
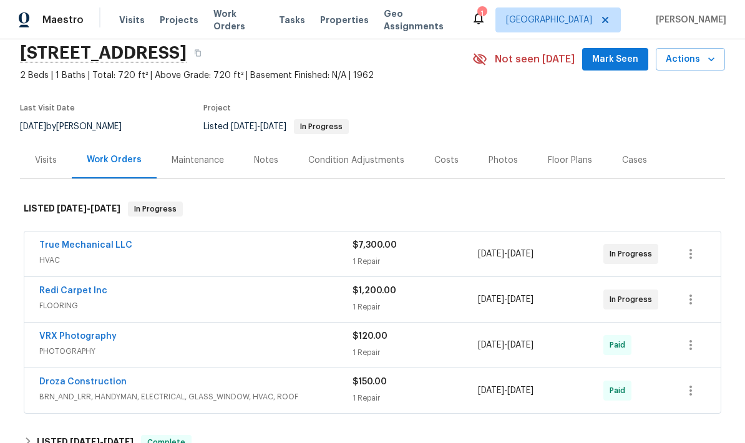
click at [62, 295] on link "Redi Carpet Inc" at bounding box center [73, 291] width 68 height 9
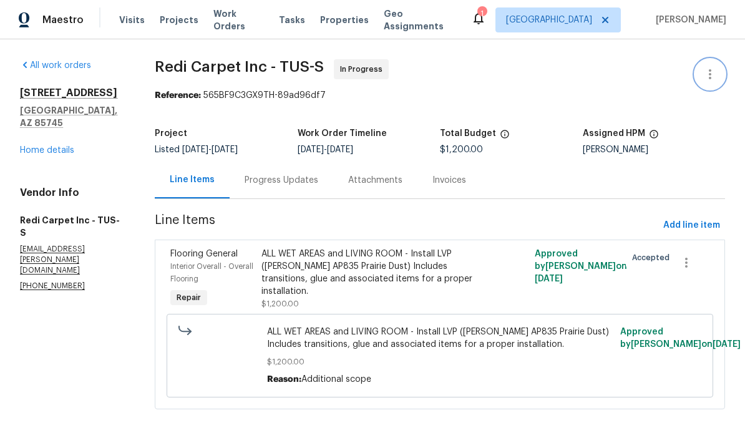
click at [717, 75] on icon "button" at bounding box center [710, 74] width 15 height 15
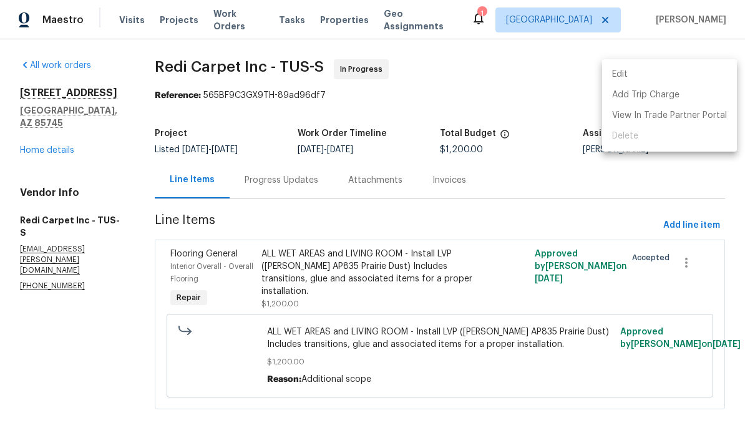
click at [403, 275] on div at bounding box center [372, 221] width 745 height 443
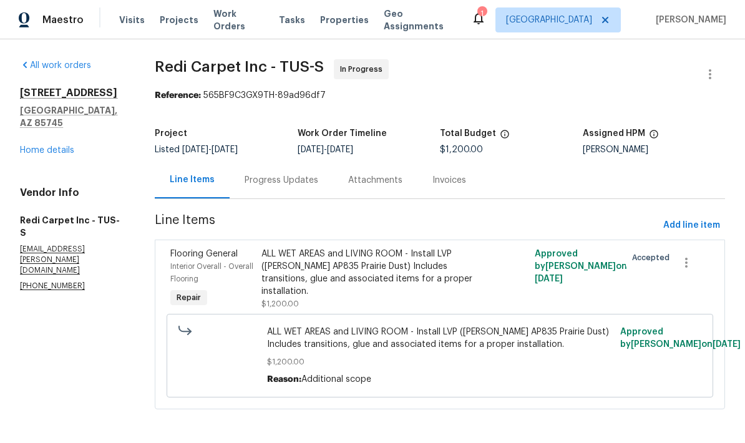
click at [405, 272] on div "ALL WET AREAS and LIVING ROOM - Install LVP (Knighton AP835 Prairie Dust) Inclu…" at bounding box center [372, 273] width 220 height 50
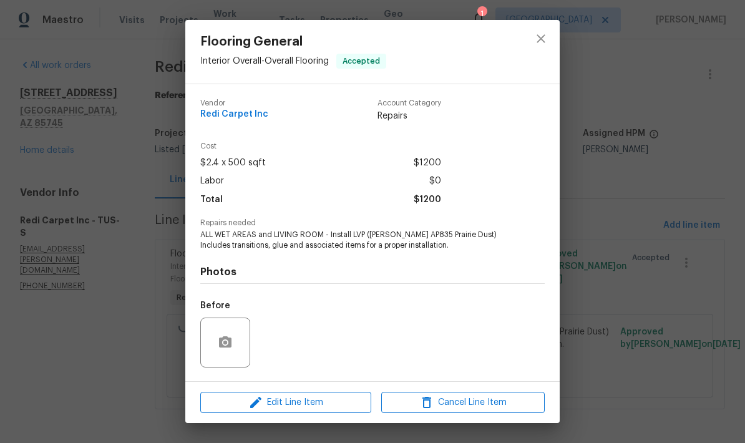
click at [474, 427] on div "Flooring General Interior Overall - Overall Flooring Accepted Vendor Redi Carpe…" at bounding box center [372, 221] width 745 height 443
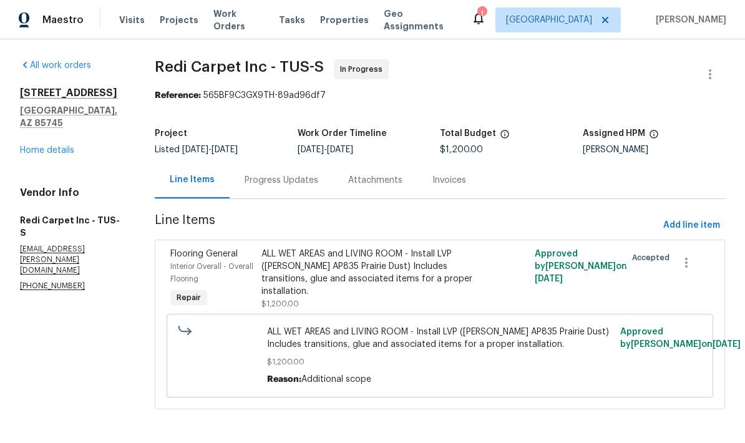
click at [427, 274] on div "ALL WET AREAS and LIVING ROOM - Install LVP (Knighton AP835 Prairie Dust) Inclu…" at bounding box center [372, 273] width 220 height 50
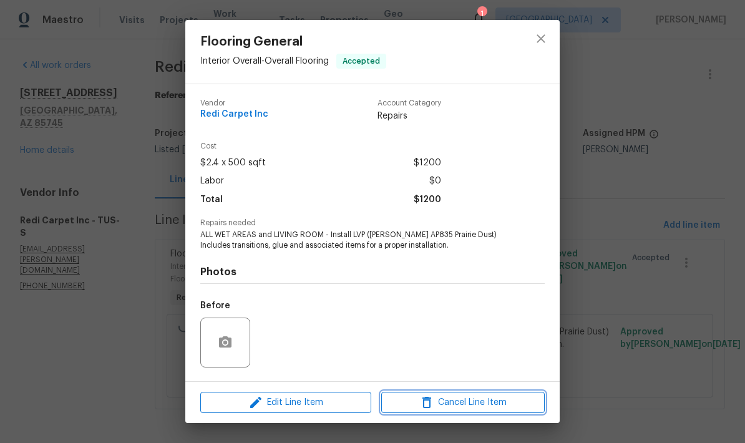
click at [464, 407] on span "Cancel Line Item" at bounding box center [463, 403] width 156 height 16
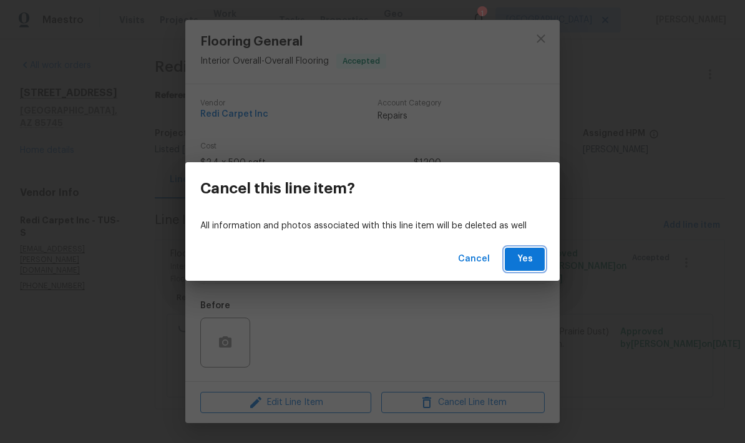
click at [534, 266] on span "Yes" at bounding box center [525, 260] width 20 height 16
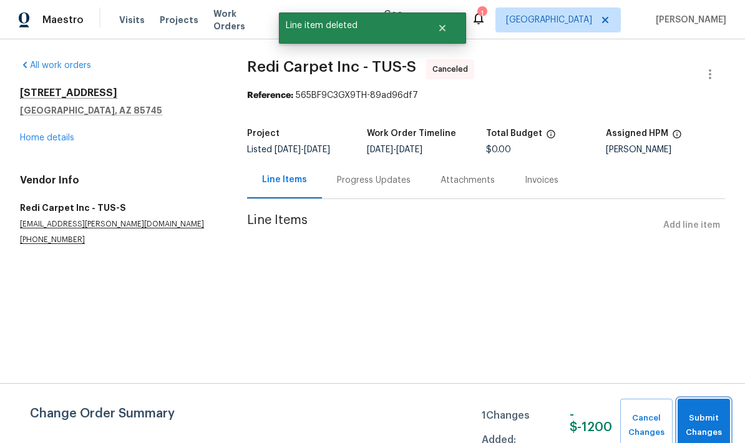
click at [713, 426] on span "Submit Changes" at bounding box center [704, 425] width 40 height 29
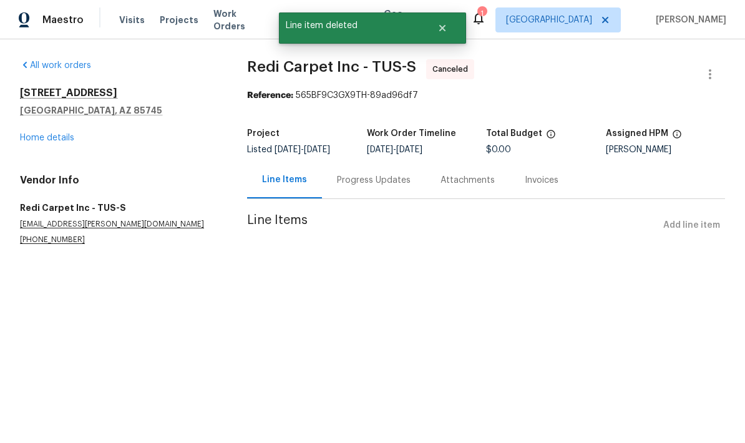
click at [48, 139] on link "Home details" at bounding box center [47, 138] width 54 height 9
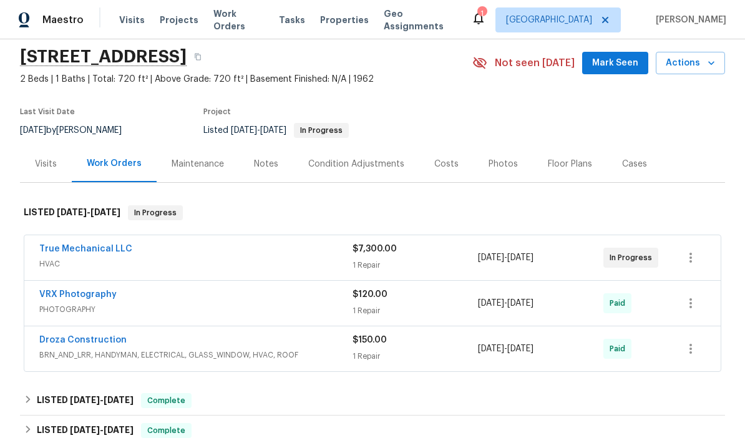
scroll to position [41, 0]
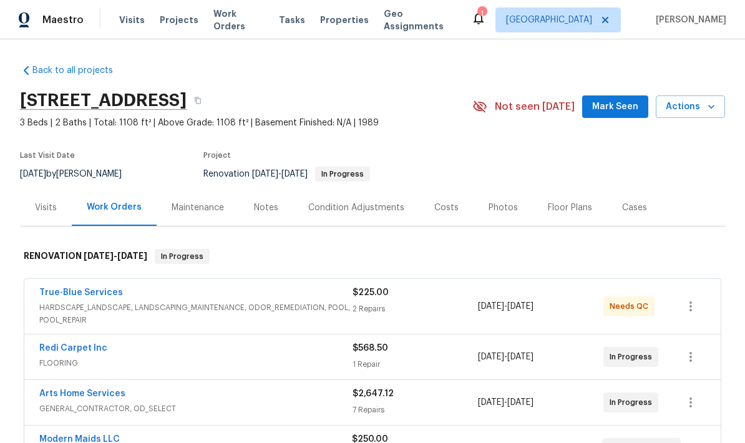
click at [48, 210] on div "Visits" at bounding box center [46, 208] width 22 height 12
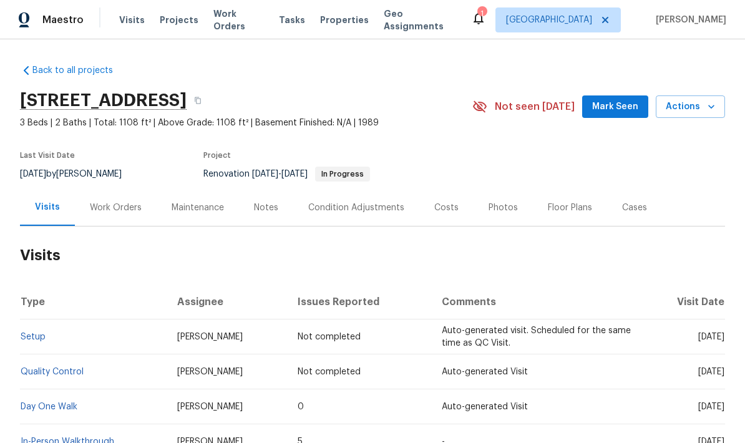
click at [39, 335] on link "Setup" at bounding box center [33, 337] width 25 height 9
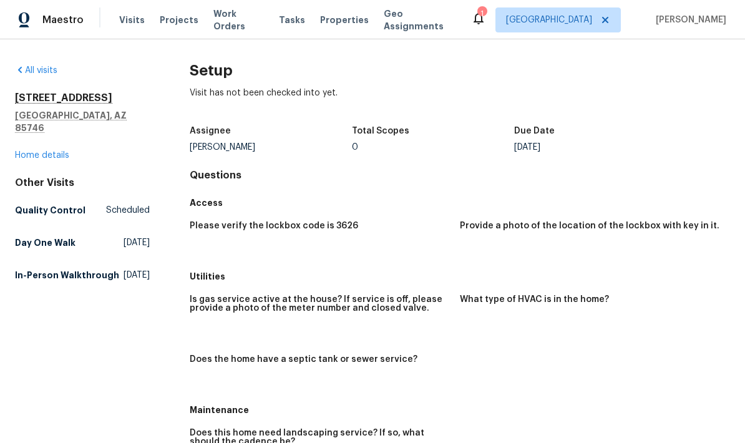
click at [49, 151] on link "Home details" at bounding box center [42, 155] width 54 height 9
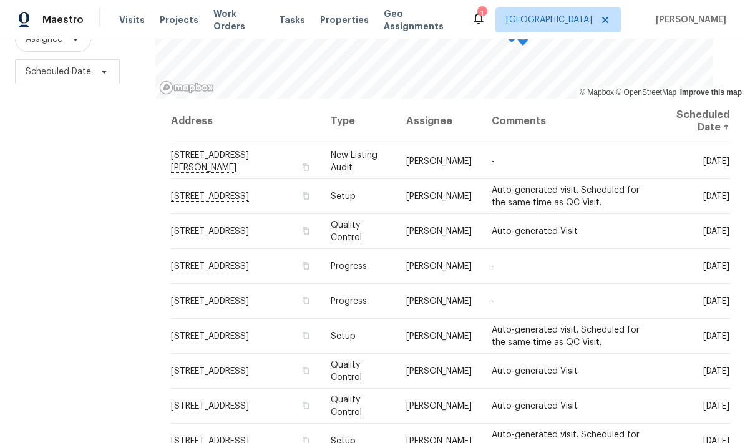
click at [0, 0] on icon at bounding box center [0, 0] width 0 height 0
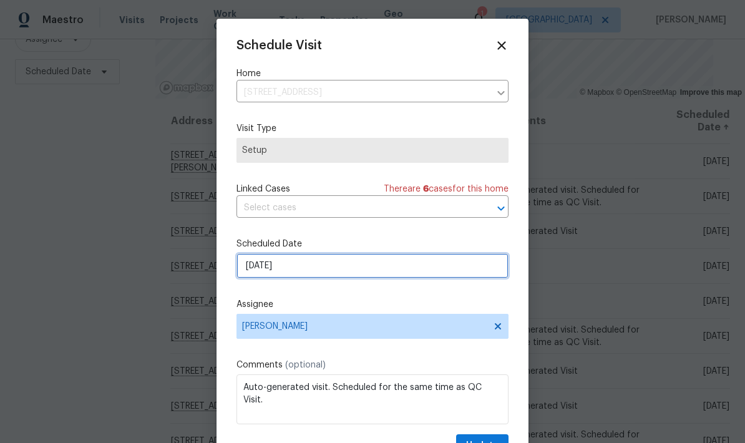
click at [398, 270] on input "[DATE]" at bounding box center [373, 265] width 272 height 25
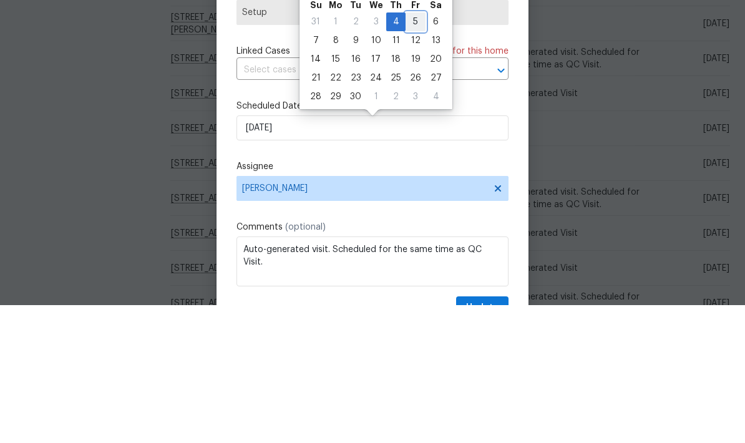
click at [415, 151] on div "5" at bounding box center [416, 159] width 20 height 17
type input "[DATE]"
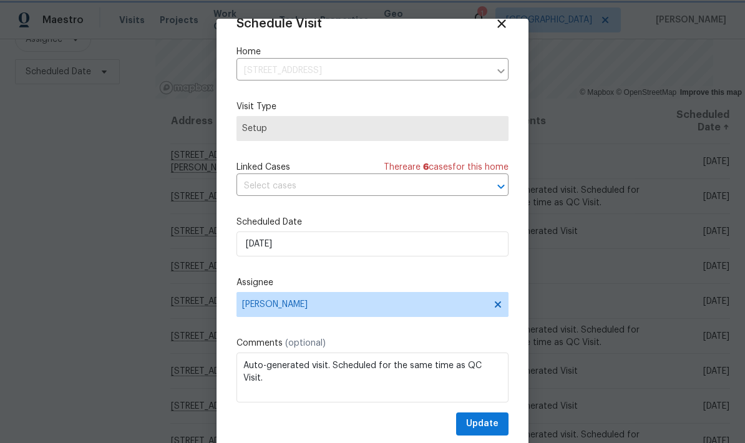
scroll to position [24, 0]
click at [493, 423] on span "Update" at bounding box center [482, 424] width 32 height 16
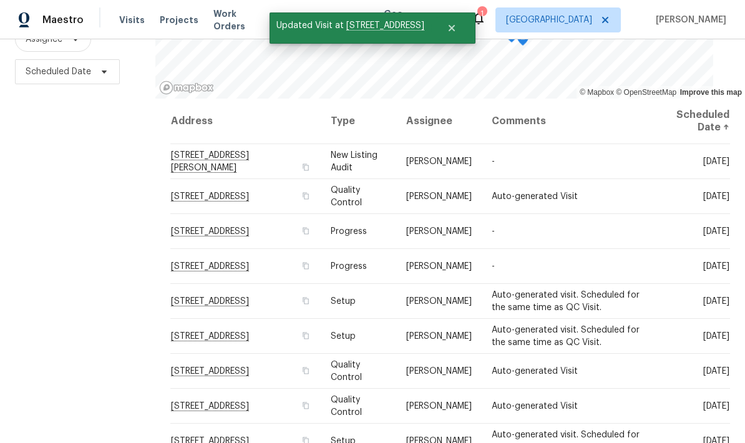
click at [0, 0] on icon at bounding box center [0, 0] width 0 height 0
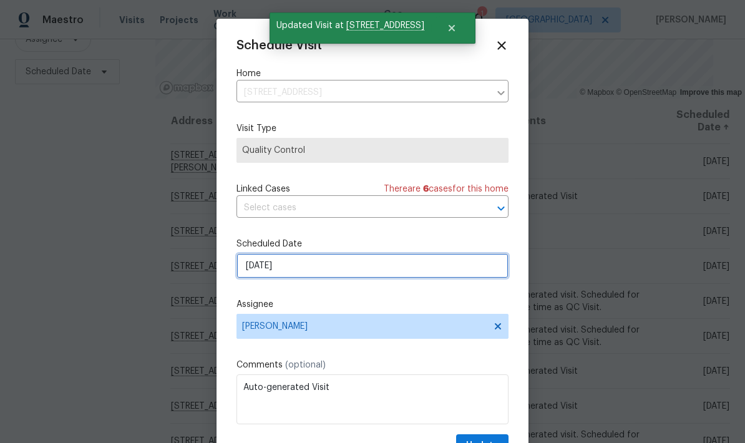
click at [406, 277] on input "9/4/2025" at bounding box center [373, 265] width 272 height 25
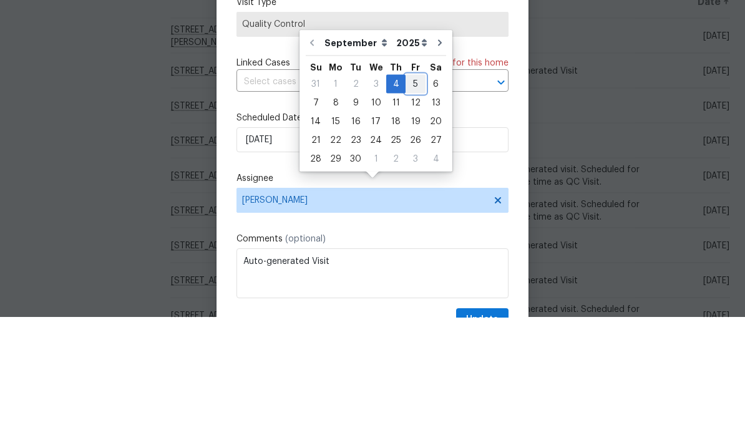
click at [415, 201] on div "5" at bounding box center [416, 209] width 20 height 17
type input "[DATE]"
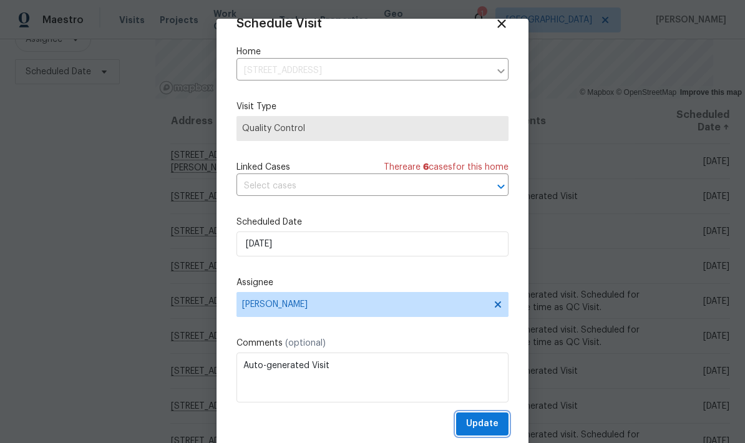
click at [489, 423] on span "Update" at bounding box center [482, 424] width 32 height 16
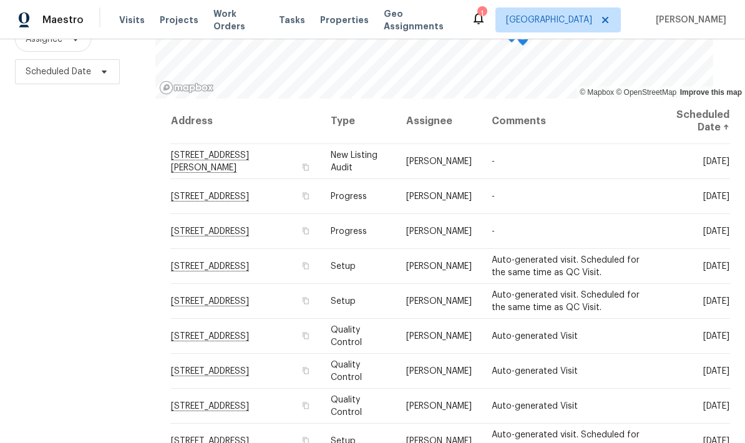
scroll to position [0, 0]
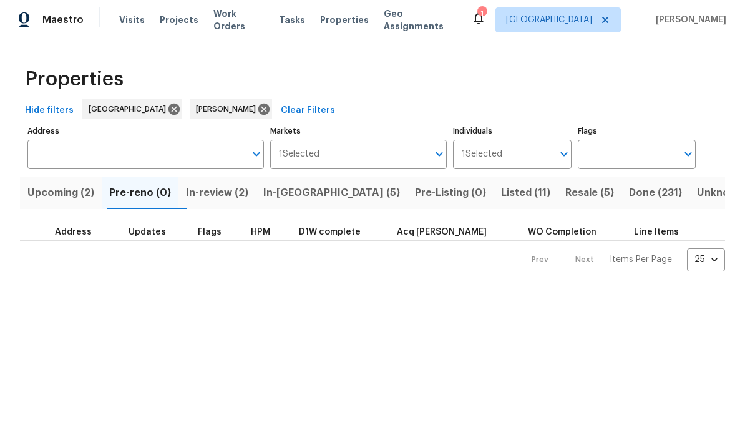
click at [305, 198] on span "In-[GEOGRAPHIC_DATA] (5)" at bounding box center [331, 192] width 137 height 17
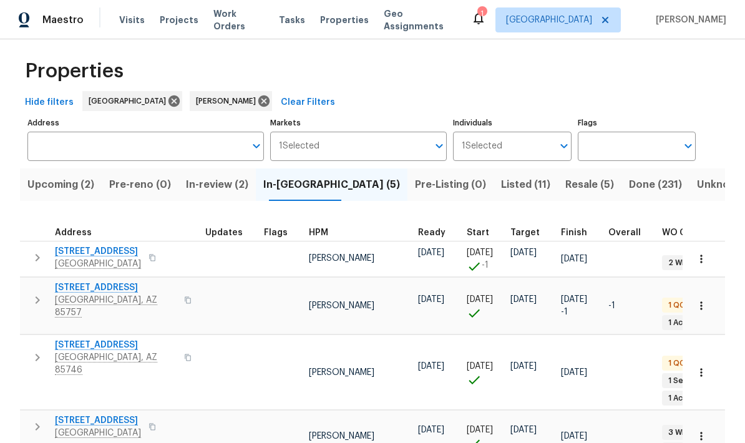
scroll to position [10, 0]
